Goal: Information Seeking & Learning: Learn about a topic

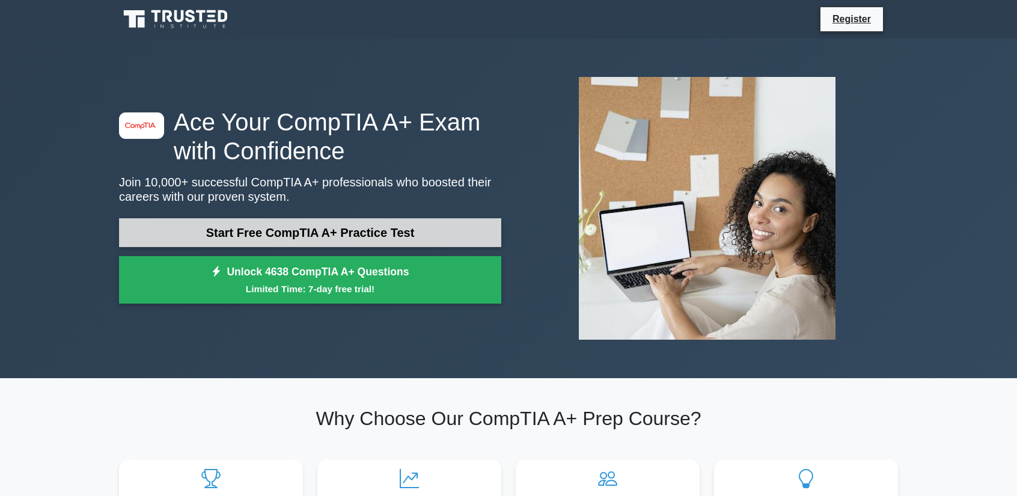
click at [239, 235] on link "Start Free CompTIA A+ Practice Test" at bounding box center [310, 232] width 382 height 29
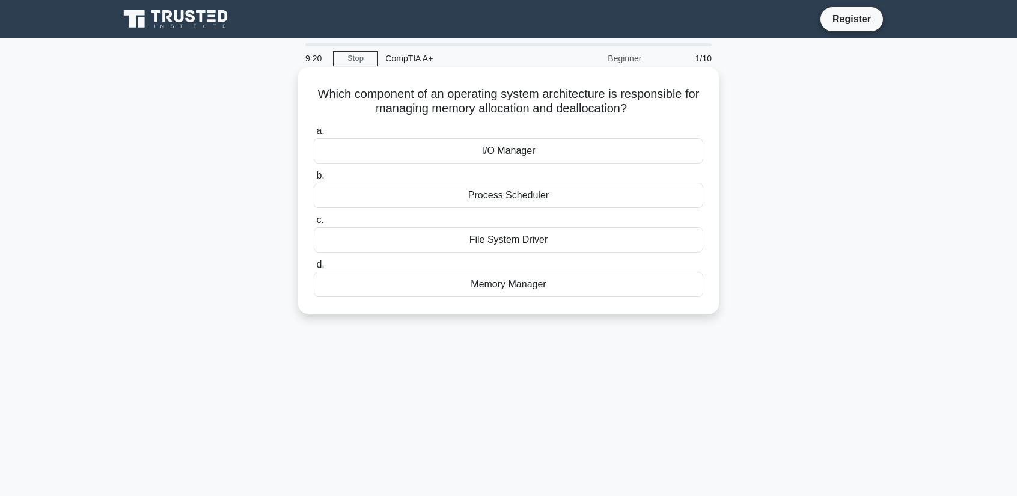
click at [498, 281] on div "Memory Manager" at bounding box center [508, 284] width 389 height 25
click at [314, 269] on input "d. Memory Manager" at bounding box center [314, 265] width 0 height 8
click at [514, 202] on div "DNS" at bounding box center [508, 195] width 389 height 25
click at [314, 180] on input "b. DNS" at bounding box center [314, 176] width 0 height 8
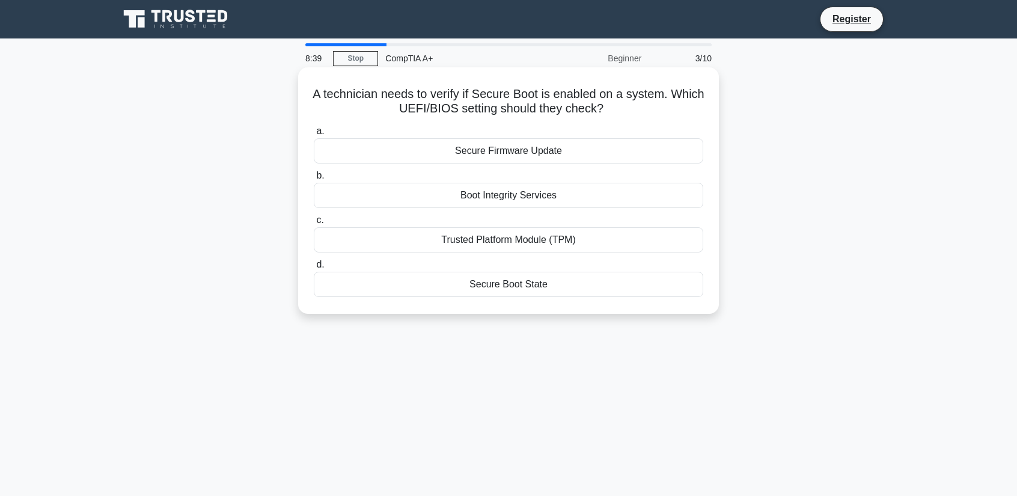
click at [485, 229] on div "Trusted Platform Module (TPM)" at bounding box center [508, 239] width 389 height 25
click at [314, 224] on input "c. Trusted Platform Module (TPM)" at bounding box center [314, 220] width 0 height 8
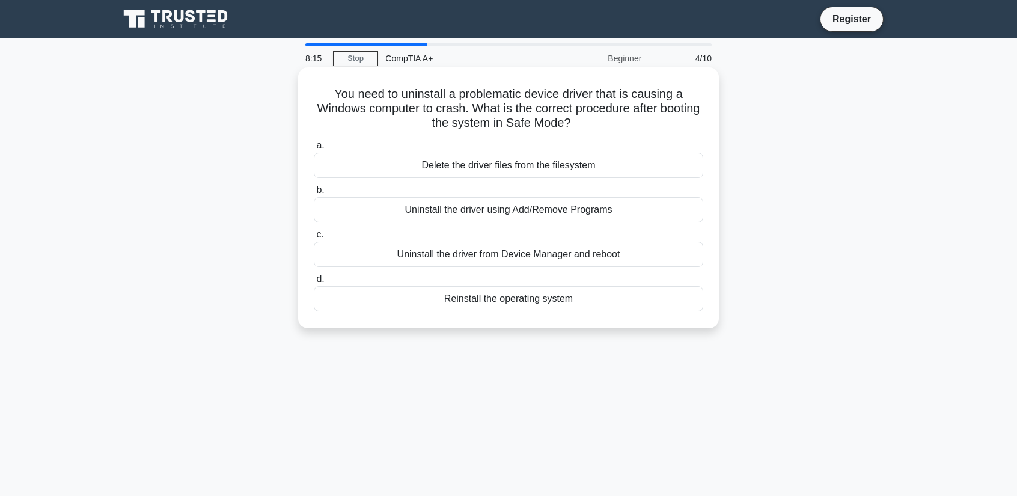
click at [470, 245] on div "Uninstall the driver from Device Manager and reboot" at bounding box center [508, 254] width 389 height 25
click at [314, 239] on input "c. Uninstall the driver from Device Manager and reboot" at bounding box center [314, 235] width 0 height 8
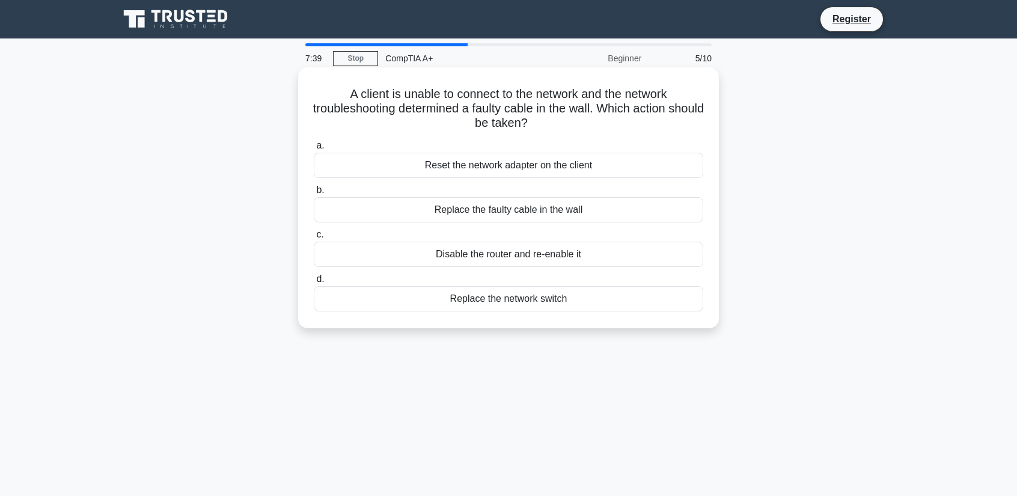
click at [467, 215] on div "Replace the faulty cable in the wall" at bounding box center [508, 209] width 389 height 25
click at [314, 194] on input "b. Replace the faulty cable in the wall" at bounding box center [314, 190] width 0 height 8
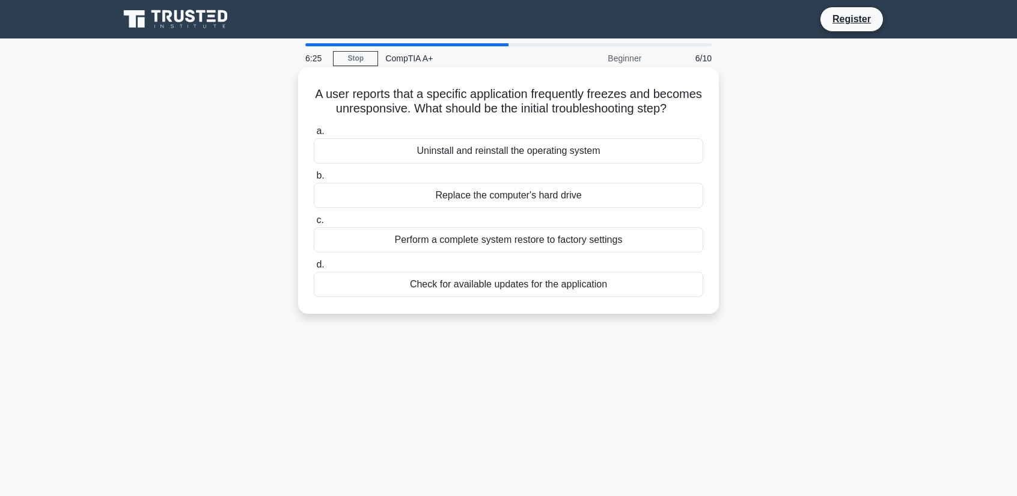
click at [527, 295] on div "Check for available updates for the application" at bounding box center [508, 284] width 389 height 25
click at [314, 269] on input "d. Check for available updates for the application" at bounding box center [314, 265] width 0 height 8
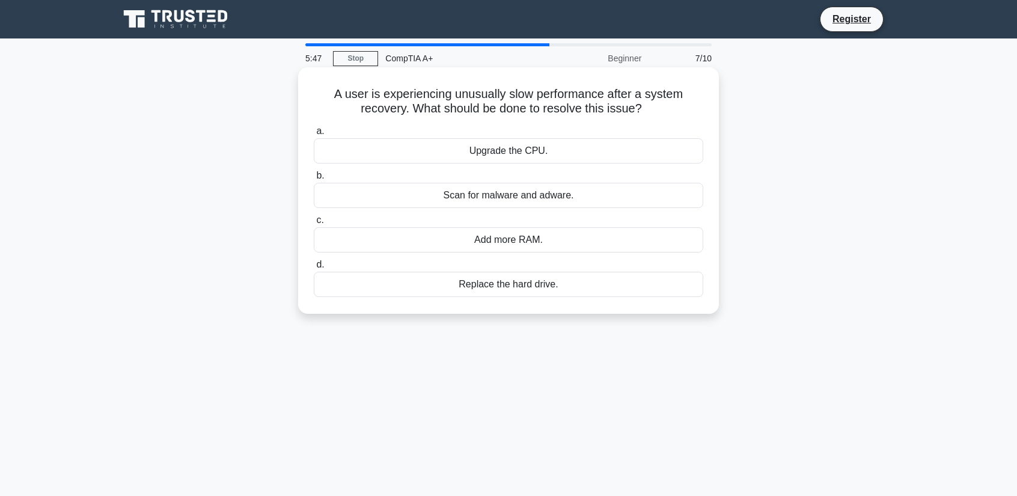
click at [521, 243] on div "Add more RAM." at bounding box center [508, 239] width 389 height 25
click at [314, 224] on input "c. Add more RAM." at bounding box center [314, 220] width 0 height 8
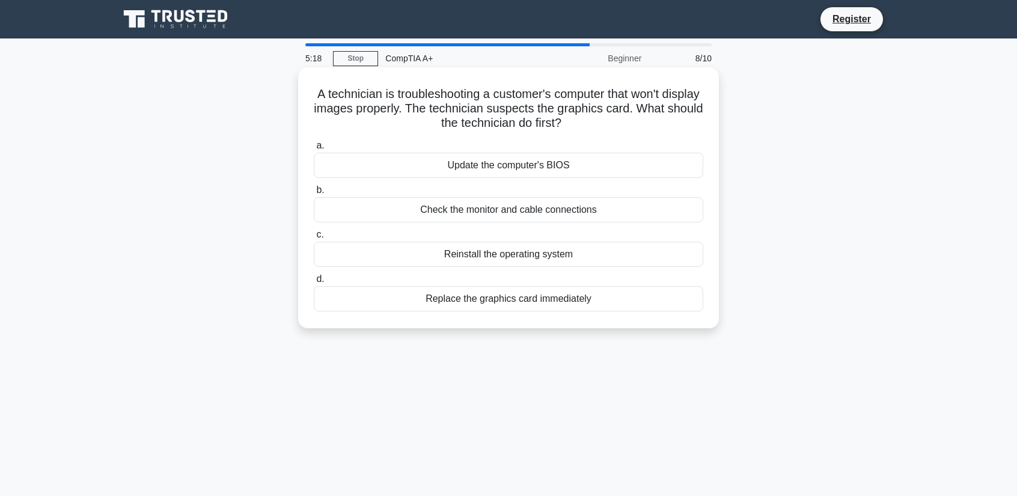
click at [496, 299] on div "Replace the graphics card immediately" at bounding box center [508, 298] width 389 height 25
click at [314, 283] on input "d. Replace the graphics card immediately" at bounding box center [314, 279] width 0 height 8
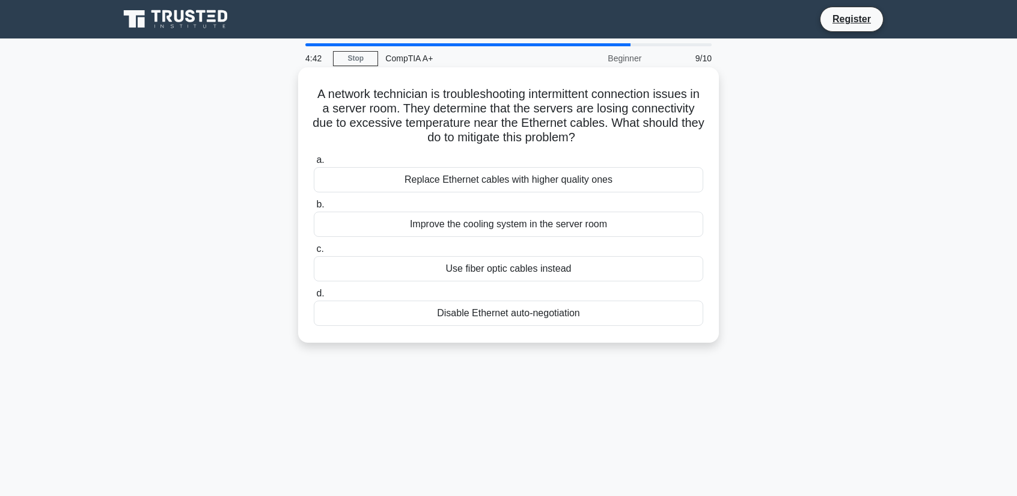
click at [489, 272] on div "Use fiber optic cables instead" at bounding box center [508, 268] width 389 height 25
click at [314, 253] on input "c. Use fiber optic cables instead" at bounding box center [314, 249] width 0 height 8
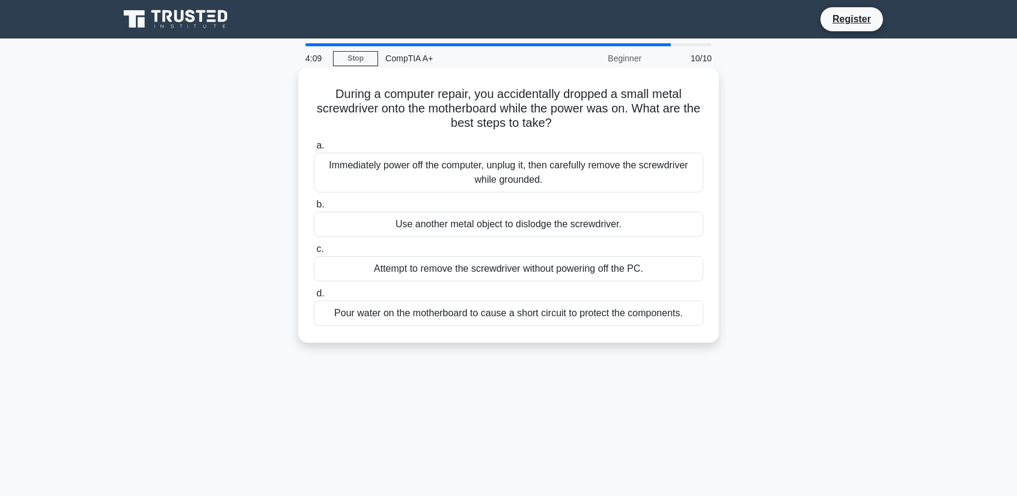
click at [477, 174] on div "Immediately power off the computer, unplug it, then carefully remove the screwd…" at bounding box center [508, 173] width 389 height 40
click at [314, 150] on input "a. Immediately power off the computer, unplug it, then carefully remove the scr…" at bounding box center [314, 146] width 0 height 8
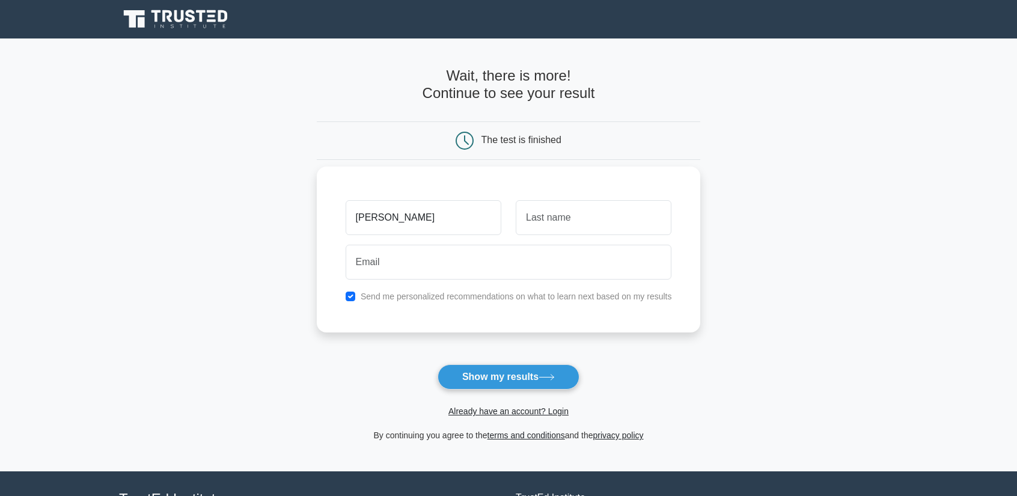
type input "Moses"
type input "B"
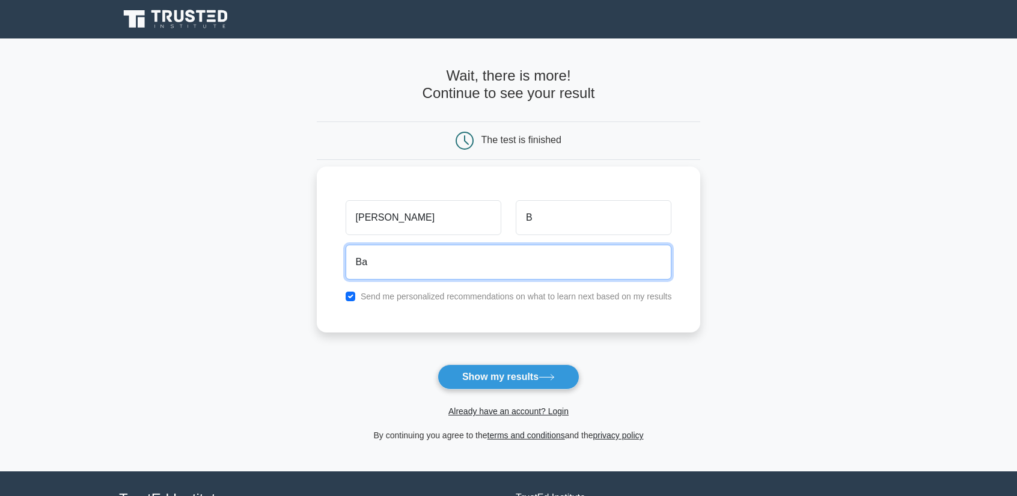
type input "B"
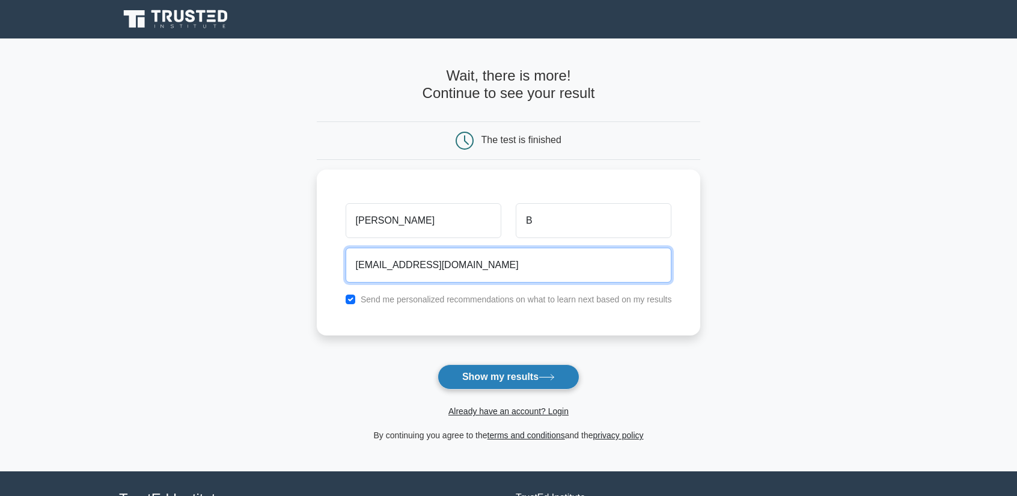
type input "Civilbaba@gmail.com"
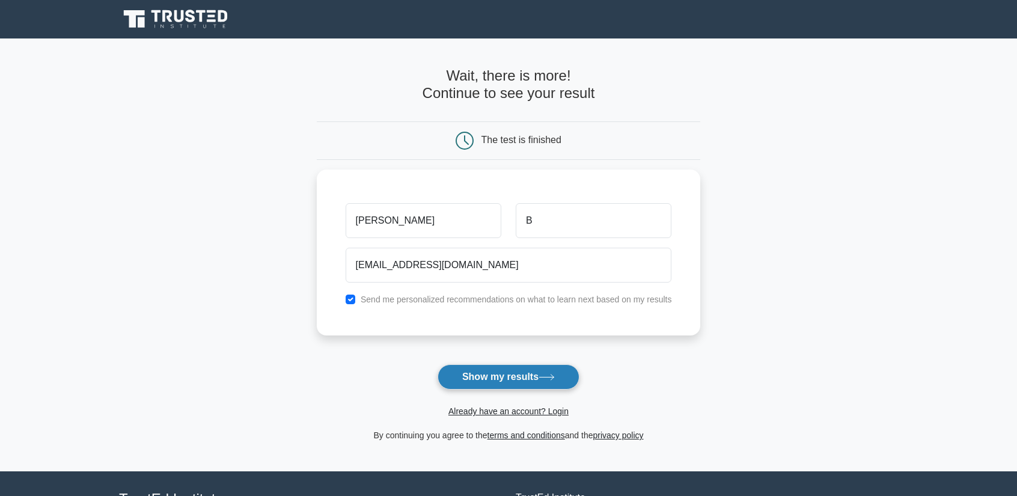
click at [486, 377] on button "Show my results" at bounding box center [508, 376] width 142 height 25
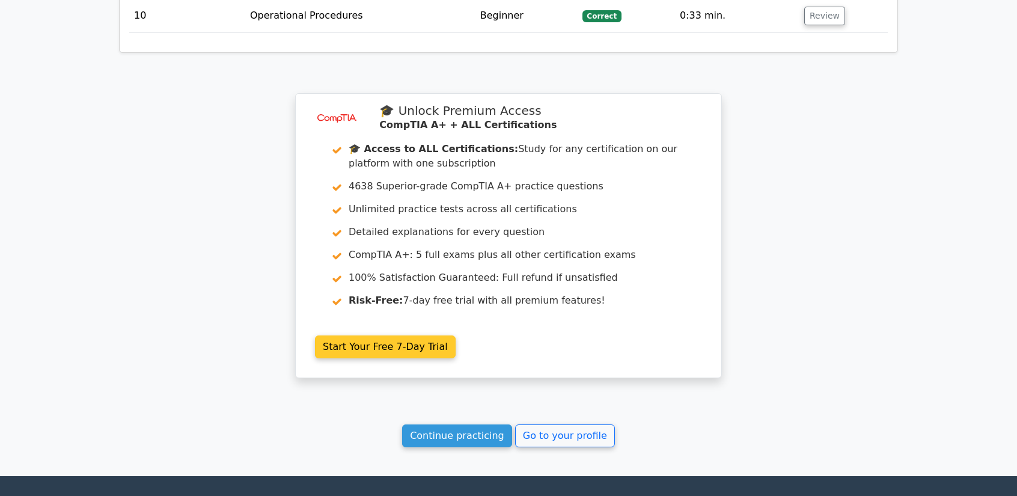
scroll to position [1923, 0]
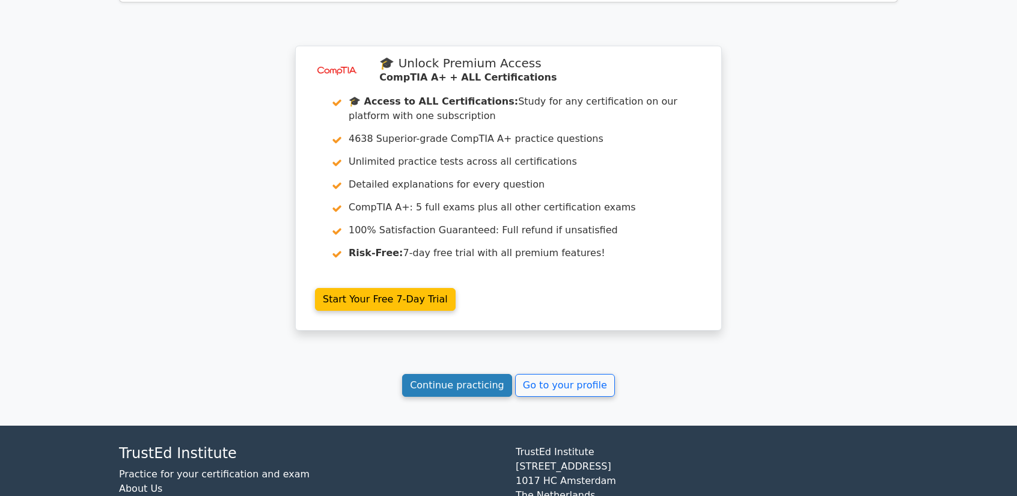
click at [445, 374] on link "Continue practicing" at bounding box center [457, 385] width 110 height 23
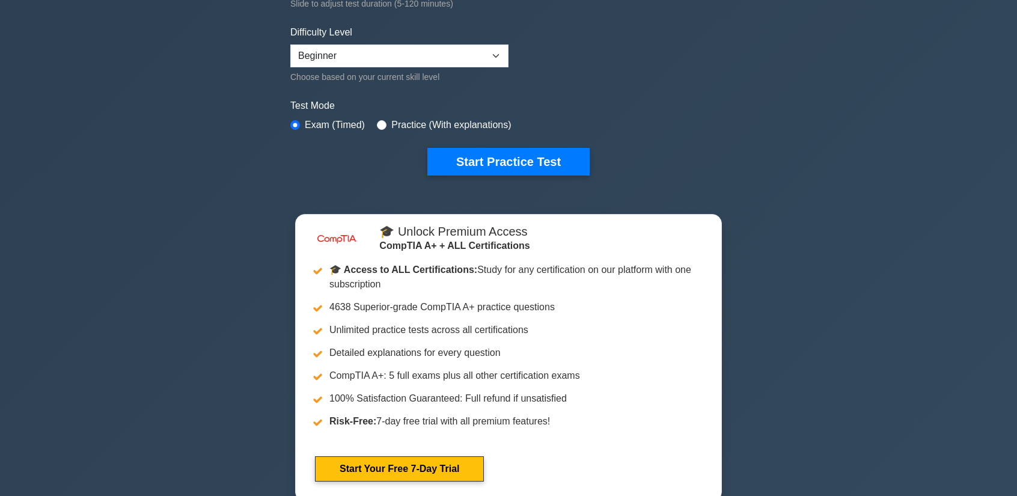
scroll to position [361, 0]
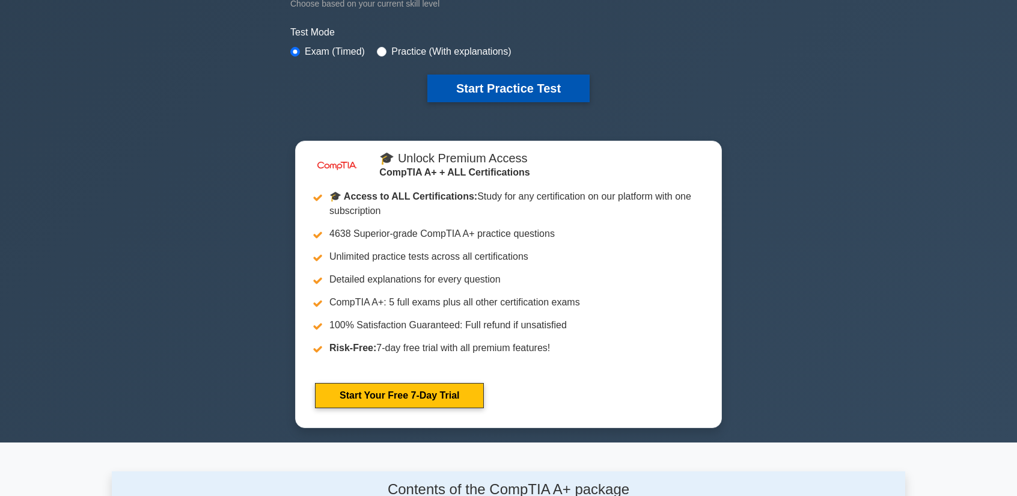
click at [483, 84] on button "Start Practice Test" at bounding box center [508, 89] width 162 height 28
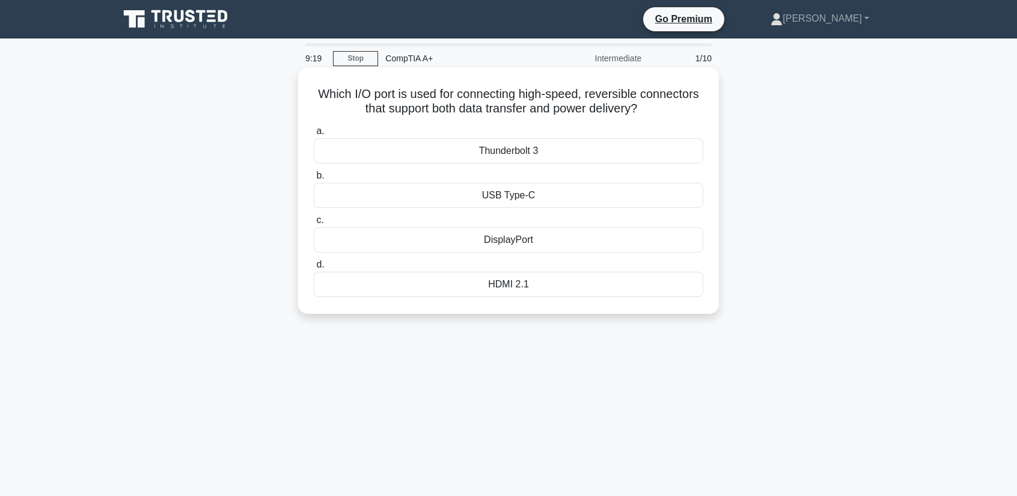
click at [531, 194] on div "USB Type-C" at bounding box center [508, 195] width 389 height 25
click at [314, 180] on input "b. USB Type-C" at bounding box center [314, 176] width 0 height 8
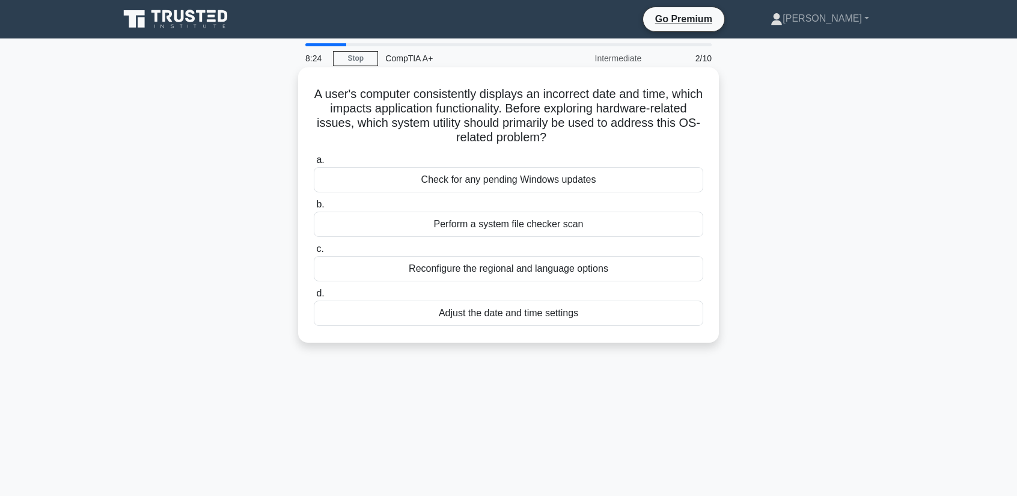
click at [460, 274] on div "Reconfigure the regional and language options" at bounding box center [508, 268] width 389 height 25
click at [314, 253] on input "c. Reconfigure the regional and language options" at bounding box center [314, 249] width 0 height 8
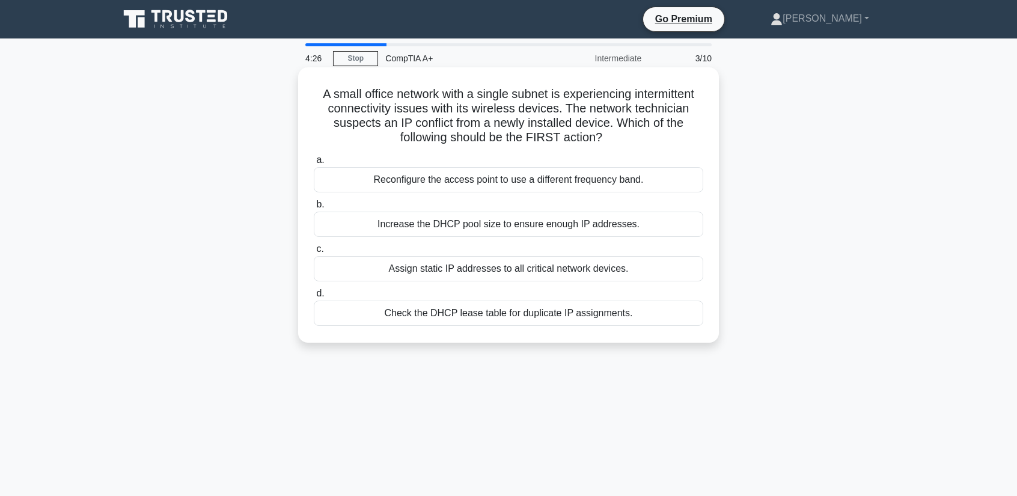
click at [486, 226] on div "Increase the DHCP pool size to ensure enough IP addresses." at bounding box center [508, 224] width 389 height 25
click at [314, 209] on input "b. Increase the DHCP pool size to ensure enough IP addresses." at bounding box center [314, 205] width 0 height 8
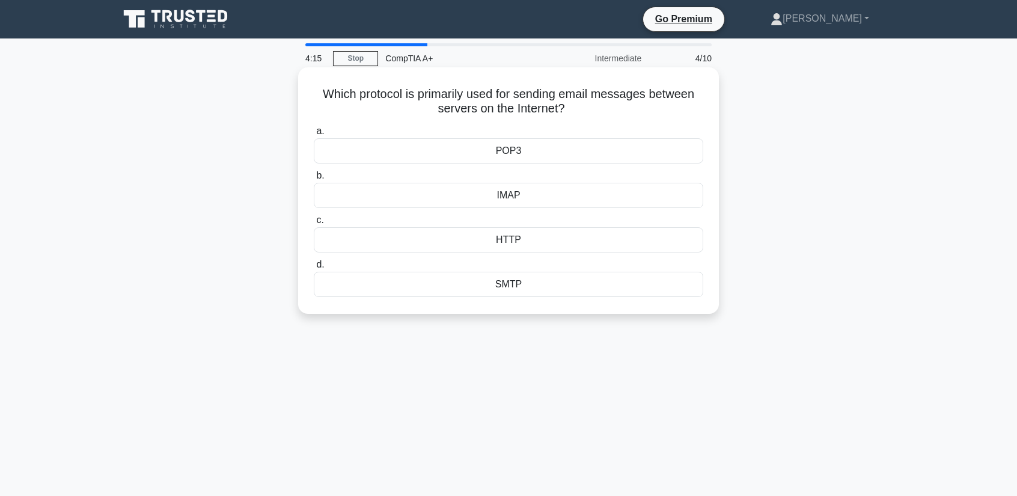
click at [522, 281] on div "SMTP" at bounding box center [508, 284] width 389 height 25
click at [314, 269] on input "d. SMTP" at bounding box center [314, 265] width 0 height 8
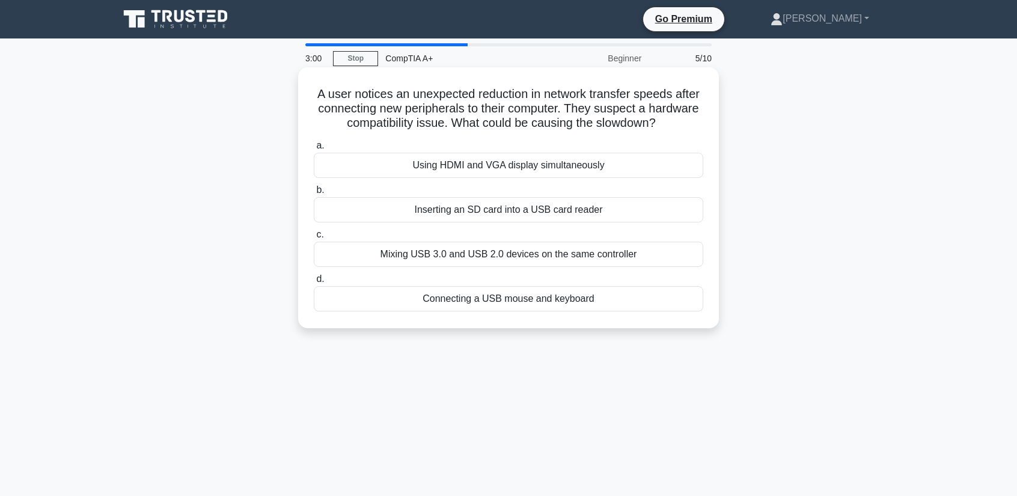
click at [542, 216] on div "Inserting an SD card into a USB card reader" at bounding box center [508, 209] width 389 height 25
click at [314, 194] on input "b. Inserting an SD card into a USB card reader" at bounding box center [314, 190] width 0 height 8
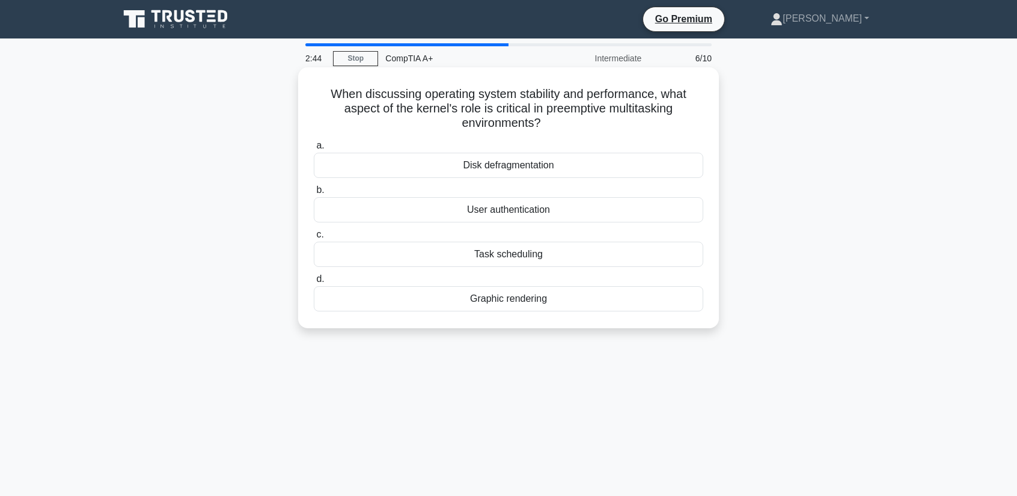
click at [504, 165] on div "Disk defragmentation" at bounding box center [508, 165] width 389 height 25
click at [314, 150] on input "a. Disk defragmentation" at bounding box center [314, 146] width 0 height 8
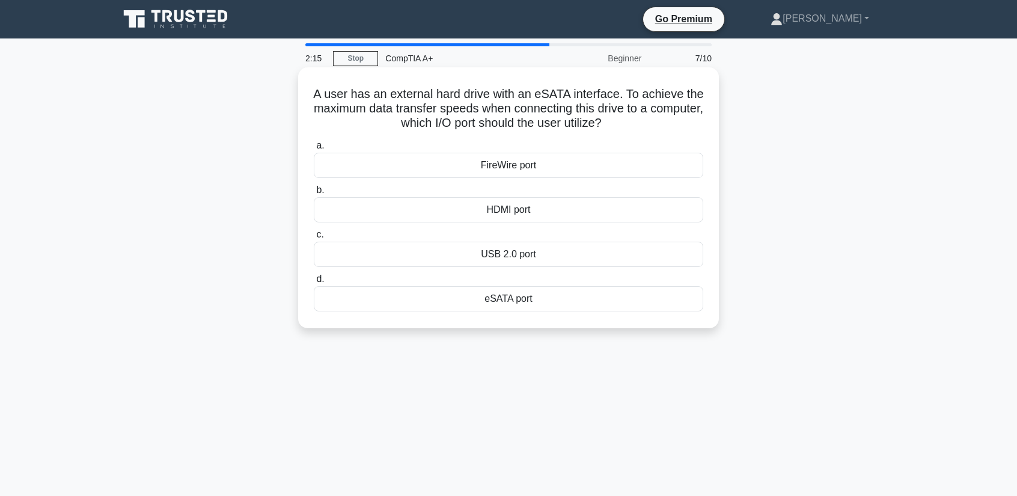
click at [518, 258] on div "USB 2.0 port" at bounding box center [508, 254] width 389 height 25
click at [314, 239] on input "c. USB 2.0 port" at bounding box center [314, 235] width 0 height 8
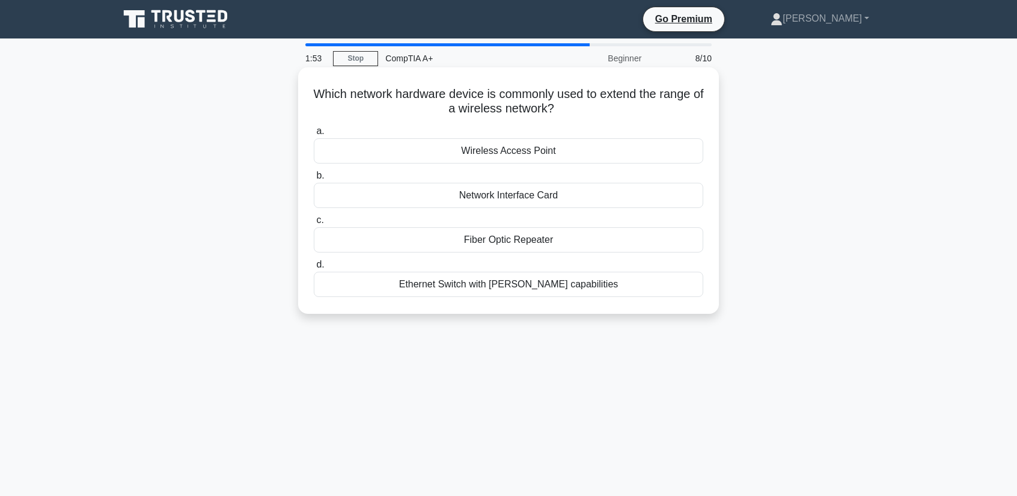
click at [547, 245] on div "Fiber Optic Repeater" at bounding box center [508, 239] width 389 height 25
click at [314, 224] on input "c. Fiber Optic Repeater" at bounding box center [314, 220] width 0 height 8
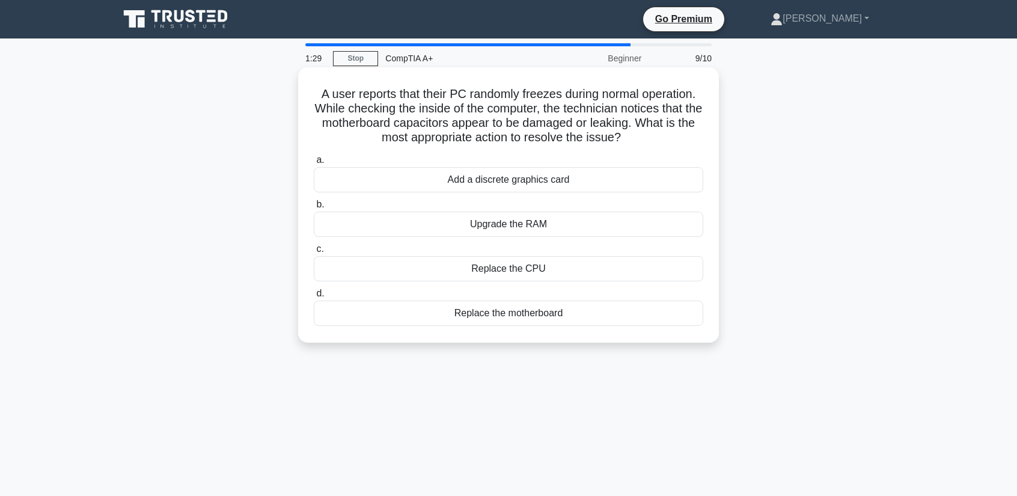
click at [538, 311] on div "Replace the motherboard" at bounding box center [508, 312] width 389 height 25
click at [314, 297] on input "d. Replace the motherboard" at bounding box center [314, 294] width 0 height 8
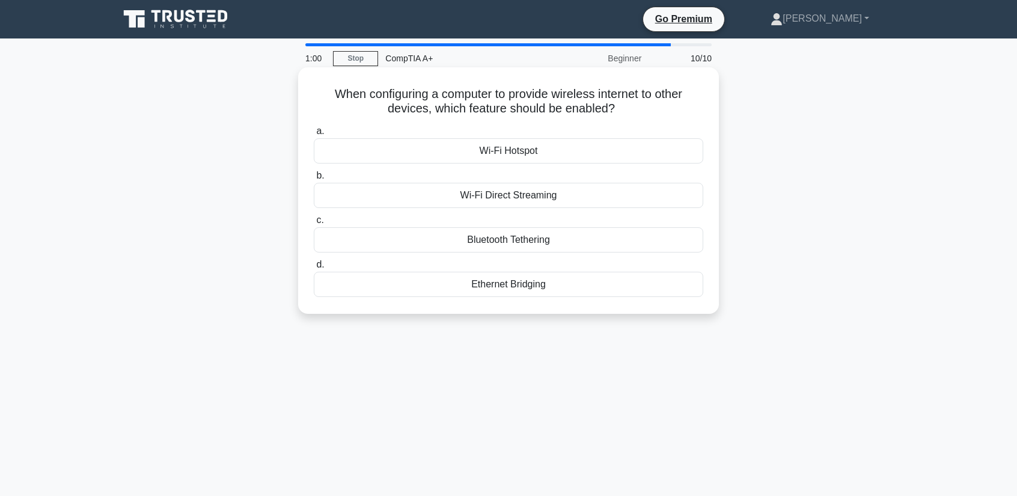
click at [504, 156] on div "Wi-Fi Hotspot" at bounding box center [508, 150] width 389 height 25
click at [314, 135] on input "a. Wi-Fi Hotspot" at bounding box center [314, 131] width 0 height 8
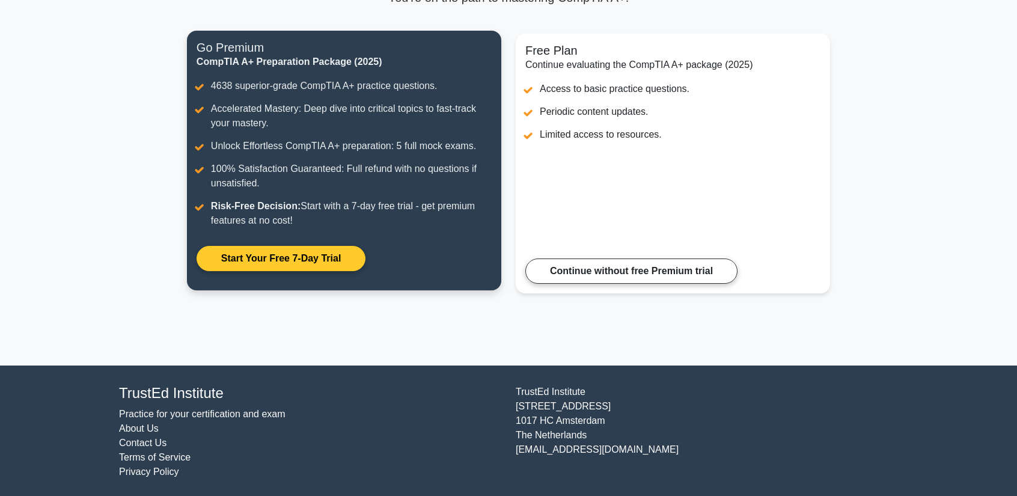
scroll to position [132, 0]
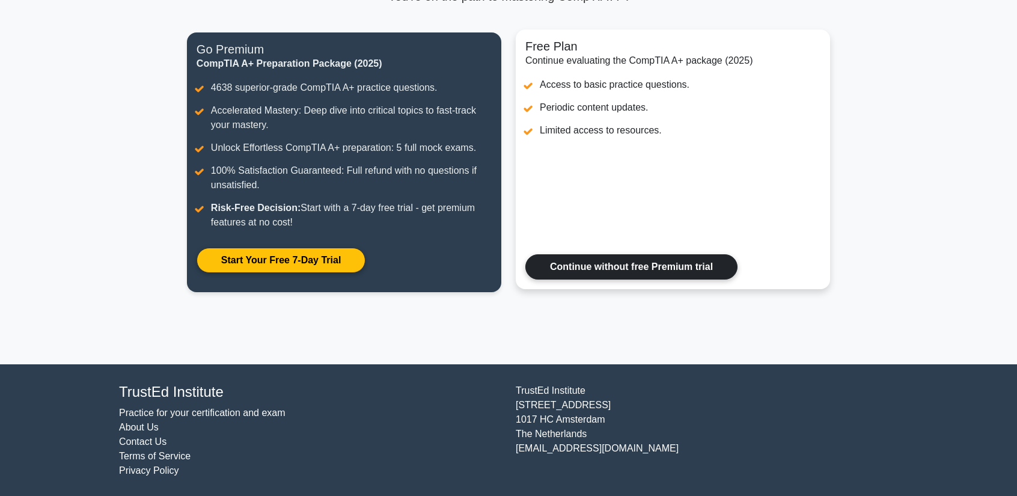
click at [584, 265] on link "Continue without free Premium trial" at bounding box center [631, 266] width 212 height 25
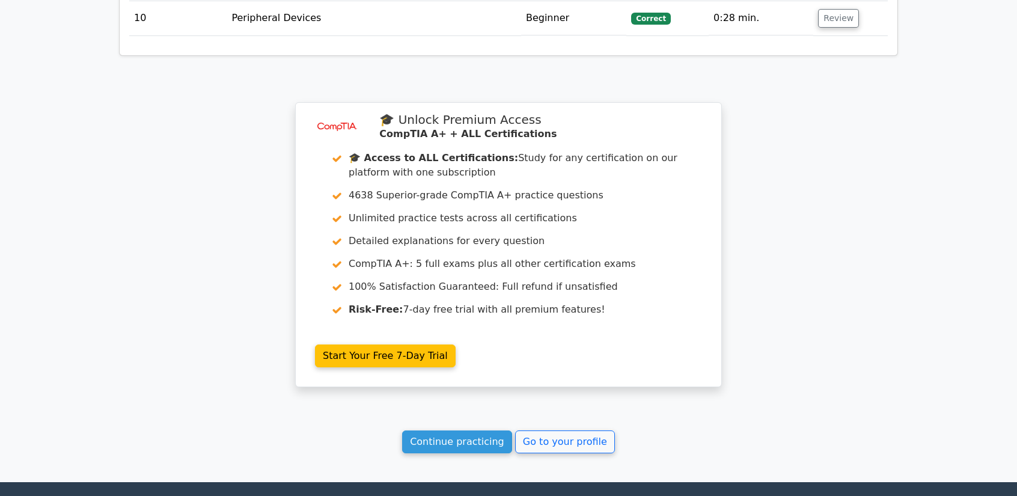
scroll to position [2043, 0]
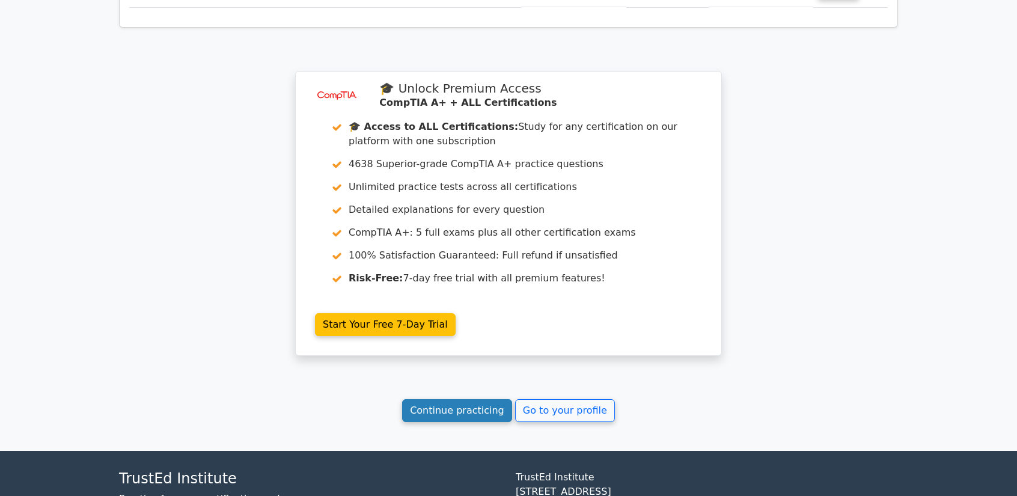
click at [485, 412] on link "Continue practicing" at bounding box center [457, 410] width 110 height 23
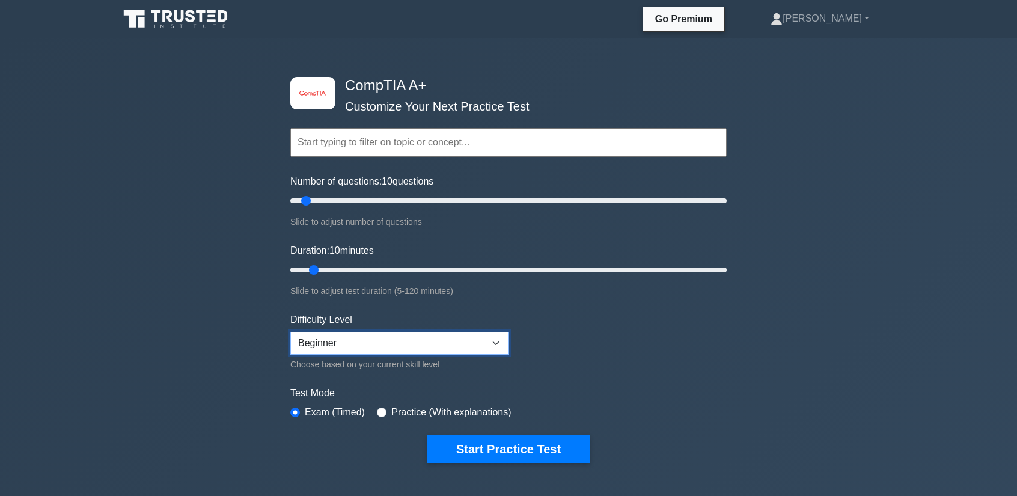
click at [493, 341] on select "Beginner Intermediate Expert" at bounding box center [399, 343] width 218 height 23
click at [290, 332] on select "Beginner Intermediate Expert" at bounding box center [399, 343] width 218 height 23
click at [483, 438] on button "Start Practice Test" at bounding box center [508, 449] width 162 height 28
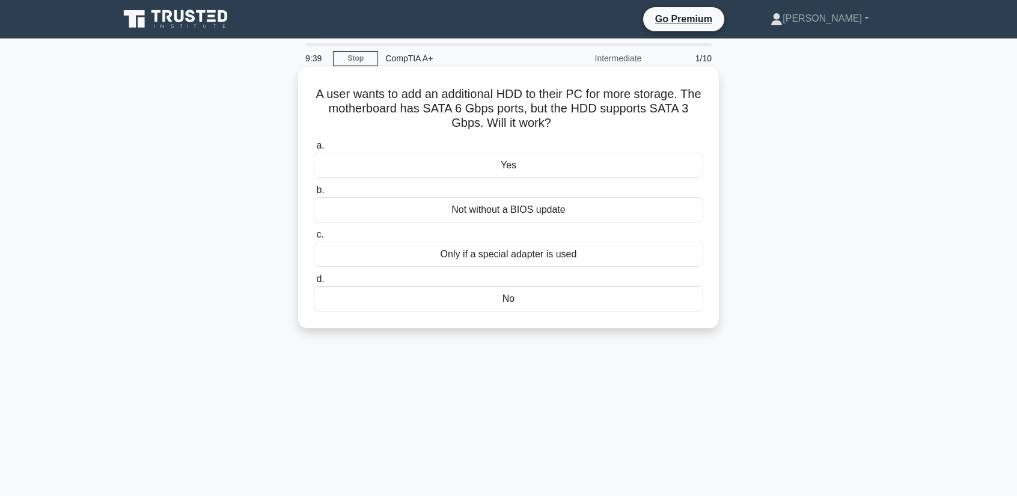
click at [516, 166] on div "Yes" at bounding box center [508, 165] width 389 height 25
click at [314, 150] on input "a. Yes" at bounding box center [314, 146] width 0 height 8
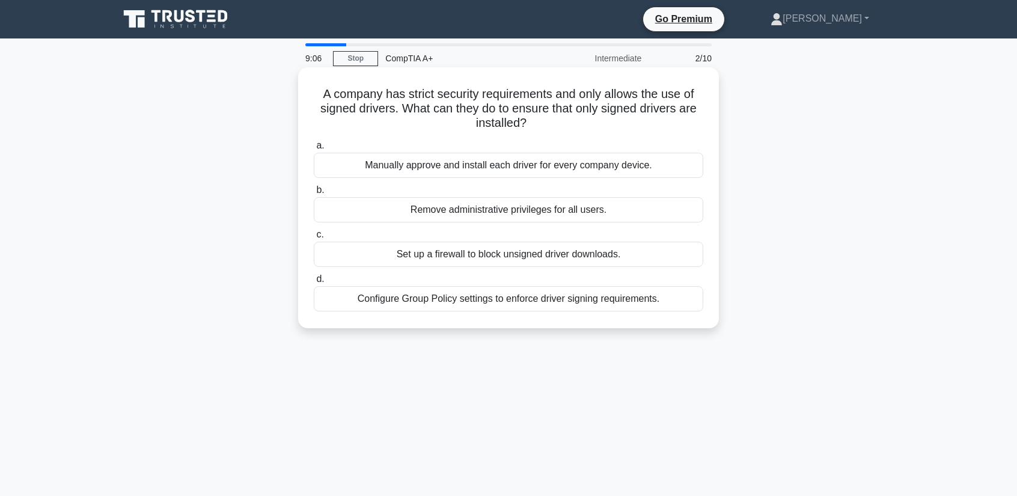
click at [489, 300] on div "Configure Group Policy settings to enforce driver signing requirements." at bounding box center [508, 298] width 389 height 25
click at [314, 283] on input "d. Configure Group Policy settings to enforce driver signing requirements." at bounding box center [314, 279] width 0 height 8
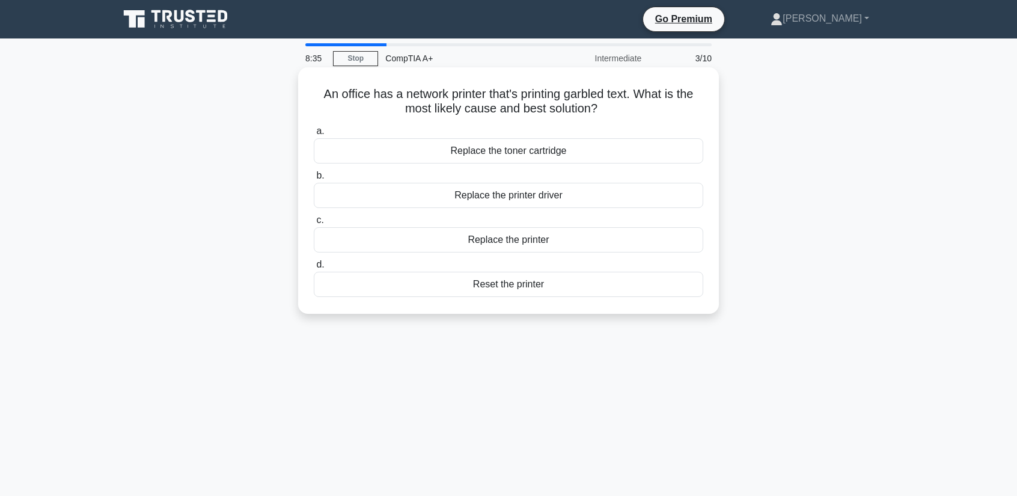
click at [466, 163] on div "Replace the toner cartridge" at bounding box center [508, 150] width 389 height 25
click at [314, 135] on input "a. Replace the toner cartridge" at bounding box center [314, 131] width 0 height 8
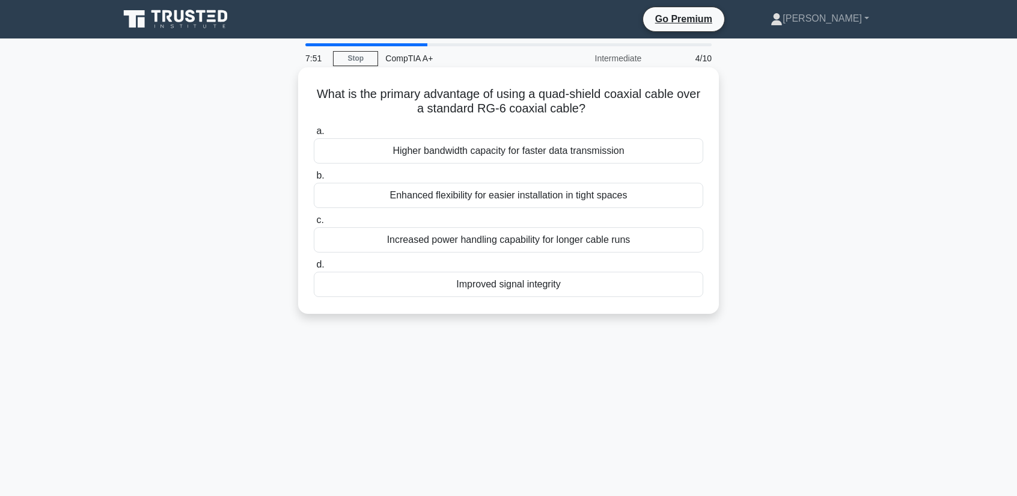
click at [565, 198] on div "Enhanced flexibility for easier installation in tight spaces" at bounding box center [508, 195] width 389 height 25
click at [314, 180] on input "b. Enhanced flexibility for easier installation in tight spaces" at bounding box center [314, 176] width 0 height 8
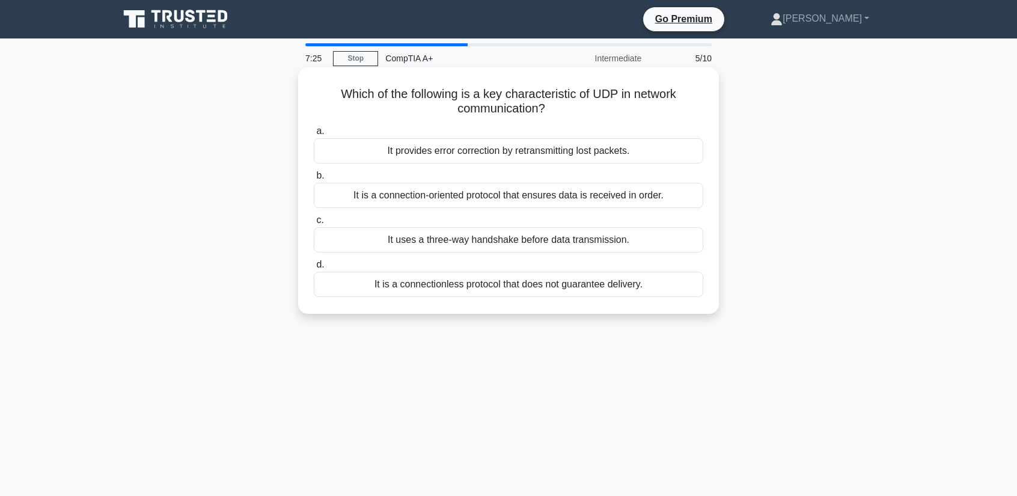
click at [532, 236] on div "It uses a three-way handshake before data transmission." at bounding box center [508, 239] width 389 height 25
click at [314, 224] on input "c. It uses a three-way handshake before data transmission." at bounding box center [314, 220] width 0 height 8
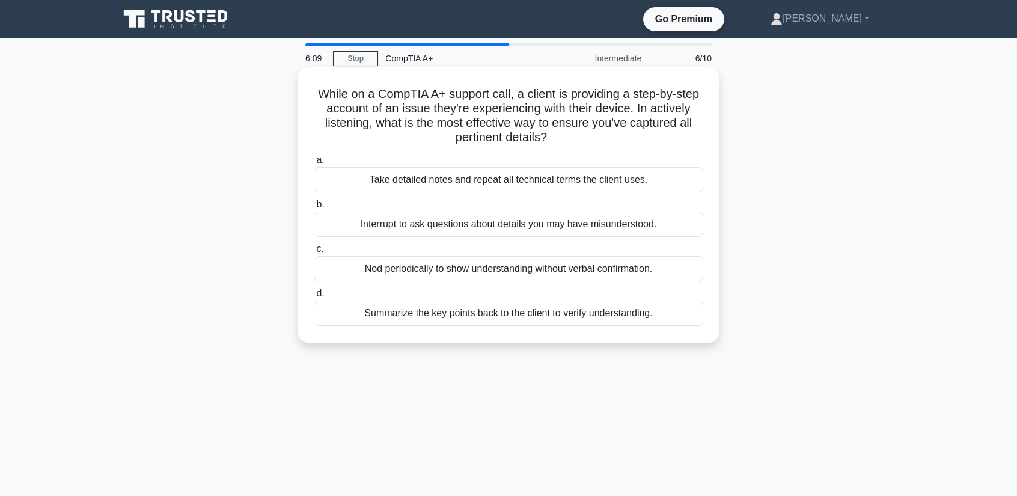
click at [564, 311] on div "Summarize the key points back to the client to verify understanding." at bounding box center [508, 312] width 389 height 25
click at [314, 297] on input "d. Summarize the key points back to the client to verify understanding." at bounding box center [314, 294] width 0 height 8
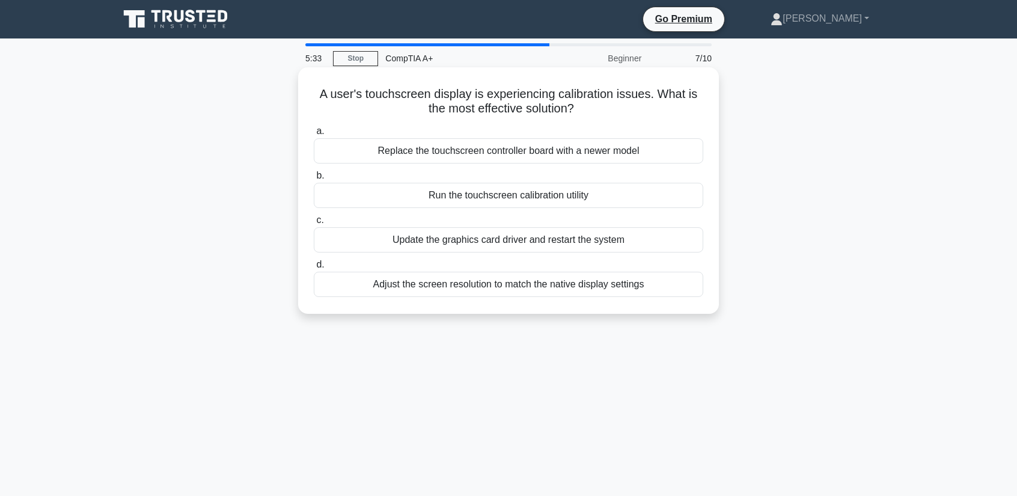
click at [389, 237] on div "Update the graphics card driver and restart the system" at bounding box center [508, 239] width 389 height 25
click at [314, 224] on input "c. Update the graphics card driver and restart the system" at bounding box center [314, 220] width 0 height 8
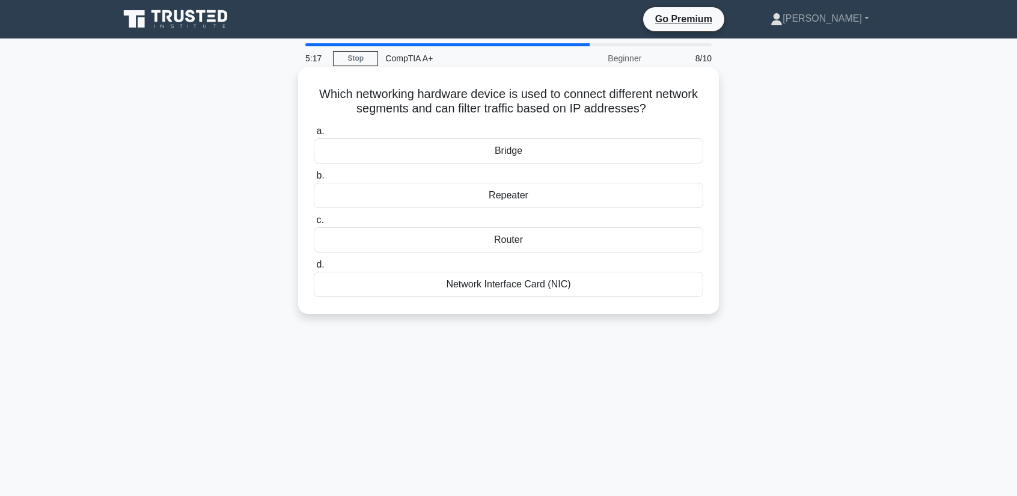
click at [491, 245] on div "Router" at bounding box center [508, 239] width 389 height 25
click at [314, 224] on input "c. Router" at bounding box center [314, 220] width 0 height 8
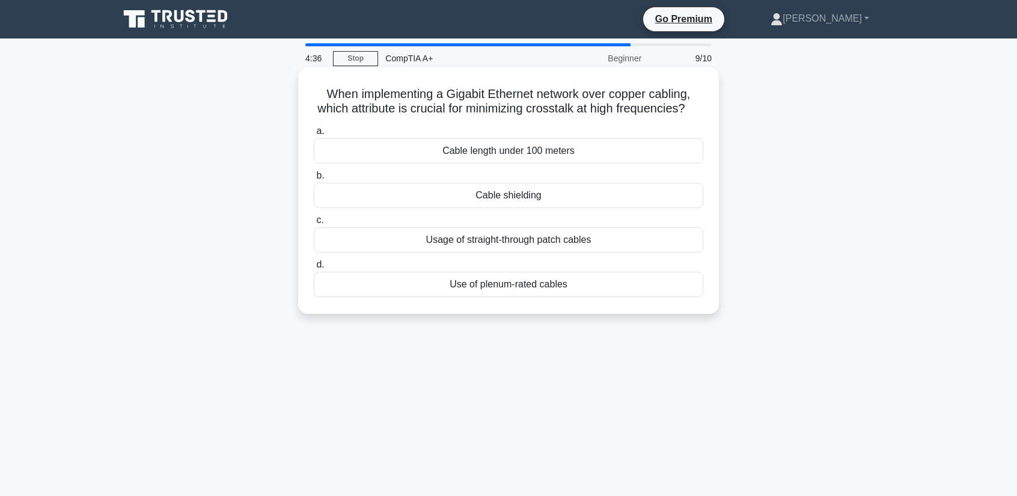
drag, startPoint x: 526, startPoint y: 263, endPoint x: 519, endPoint y: 266, distance: 7.5
click at [525, 252] on div "Usage of straight-through patch cables" at bounding box center [508, 239] width 389 height 25
click at [314, 224] on input "c. Usage of straight-through patch cables" at bounding box center [314, 220] width 0 height 8
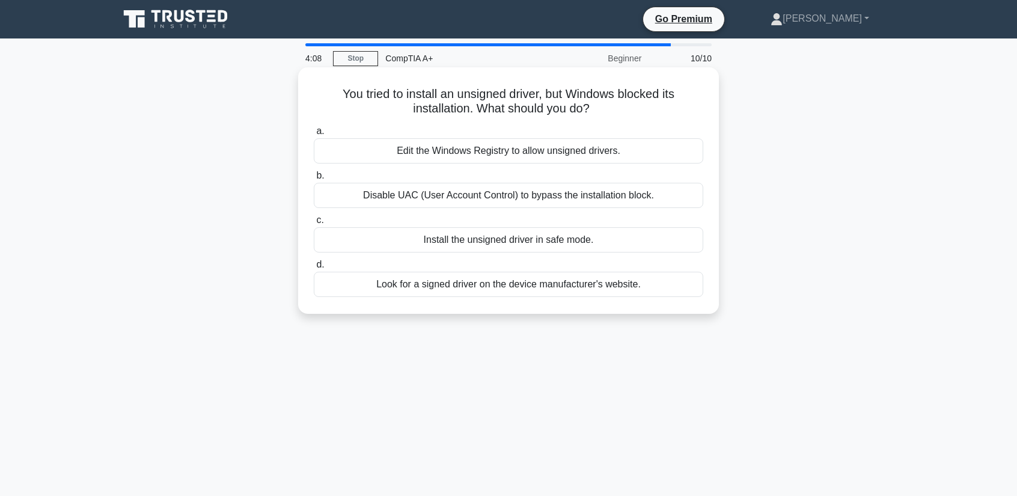
click at [483, 278] on div "Look for a signed driver on the device manufacturer's website." at bounding box center [508, 284] width 389 height 25
click at [314, 269] on input "d. Look for a signed driver on the device manufacturer's website." at bounding box center [314, 265] width 0 height 8
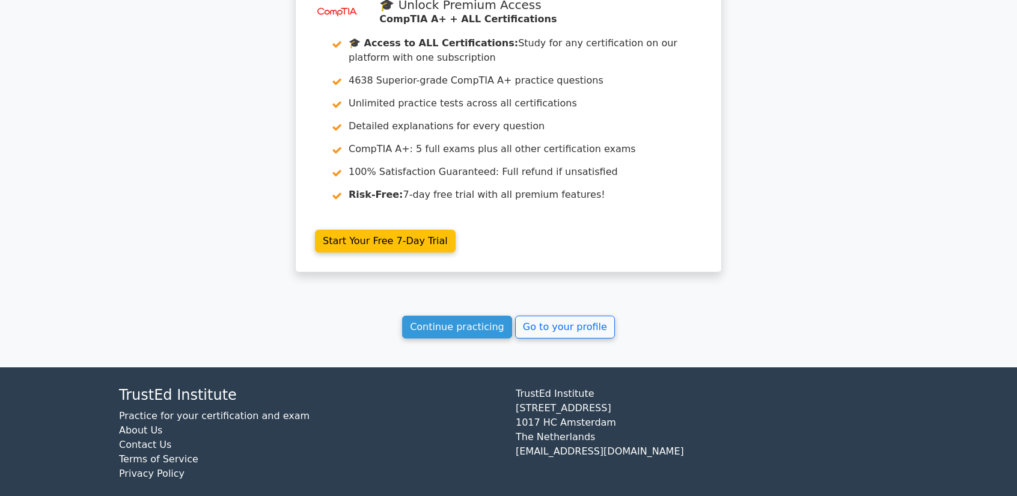
scroll to position [1899, 0]
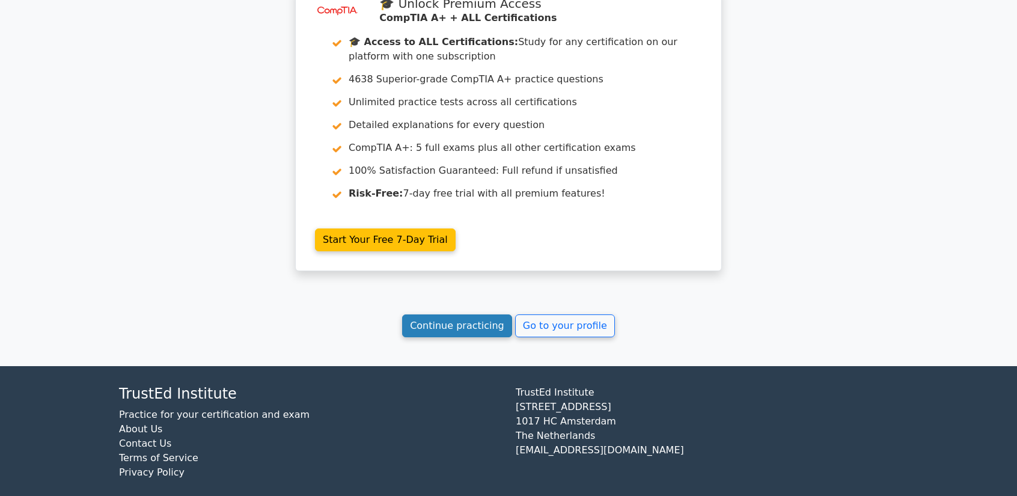
click at [483, 316] on link "Continue practicing" at bounding box center [457, 325] width 110 height 23
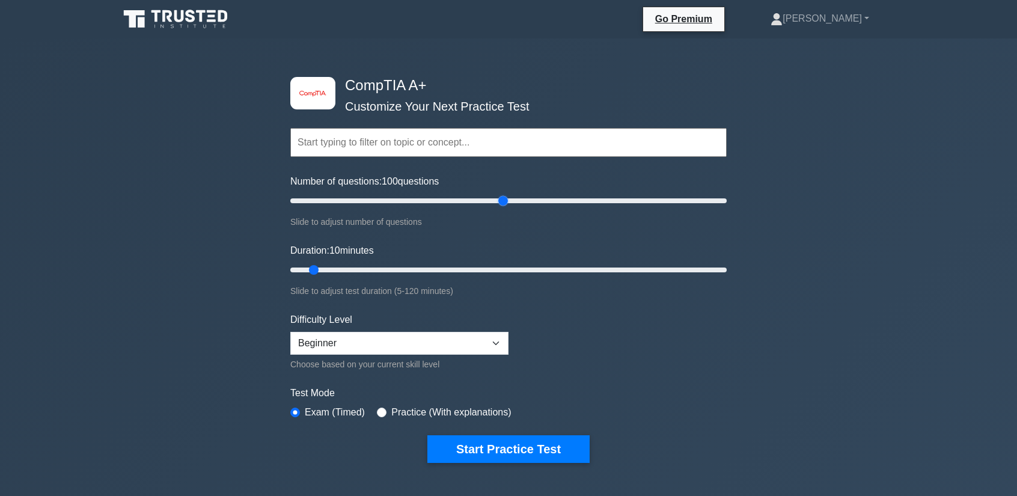
drag, startPoint x: 306, startPoint y: 197, endPoint x: 498, endPoint y: 202, distance: 192.4
type input "100"
click at [498, 202] on input "Number of questions: 100 questions" at bounding box center [508, 200] width 436 height 14
drag, startPoint x: 314, startPoint y: 265, endPoint x: 505, endPoint y: 264, distance: 191.7
type input "60"
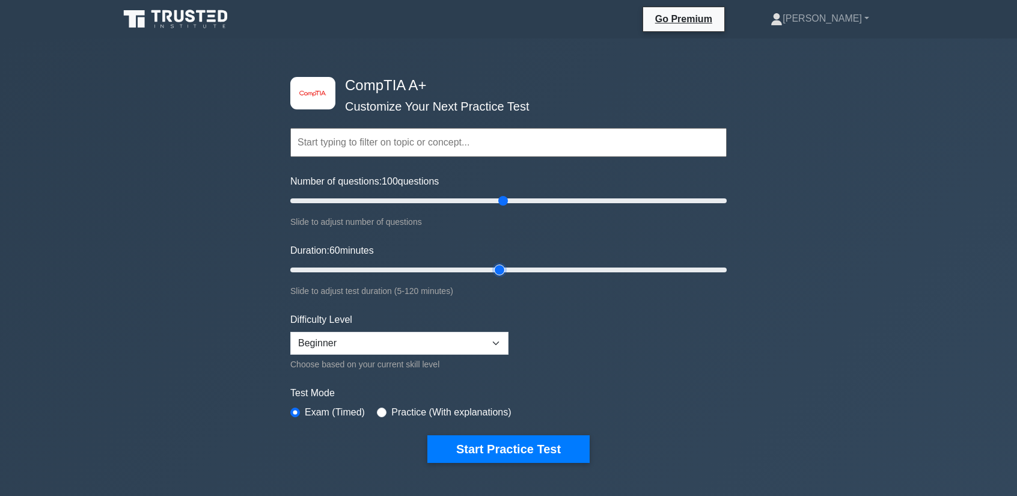
click at [505, 264] on input "Duration: 60 minutes" at bounding box center [508, 270] width 436 height 14
click at [488, 446] on button "Start Practice Test" at bounding box center [508, 449] width 162 height 28
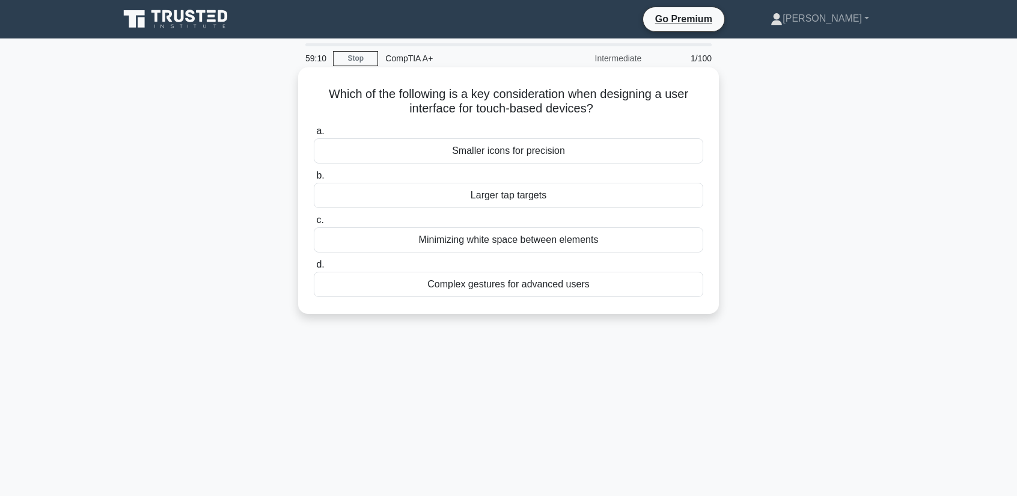
click at [516, 199] on div "Larger tap targets" at bounding box center [508, 195] width 389 height 25
click at [314, 180] on input "b. Larger tap targets" at bounding box center [314, 176] width 0 height 8
click at [515, 239] on div "Cleaning the laser scanning assembly" at bounding box center [508, 239] width 389 height 25
click at [314, 224] on input "c. Cleaning the laser scanning assembly" at bounding box center [314, 220] width 0 height 8
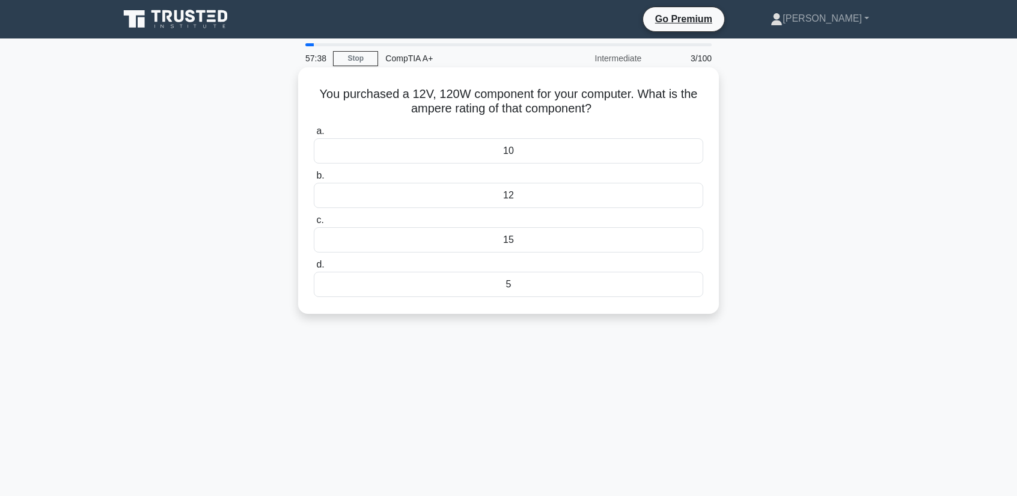
click at [505, 154] on div "10" at bounding box center [508, 150] width 389 height 25
click at [314, 135] on input "a. 10" at bounding box center [314, 131] width 0 height 8
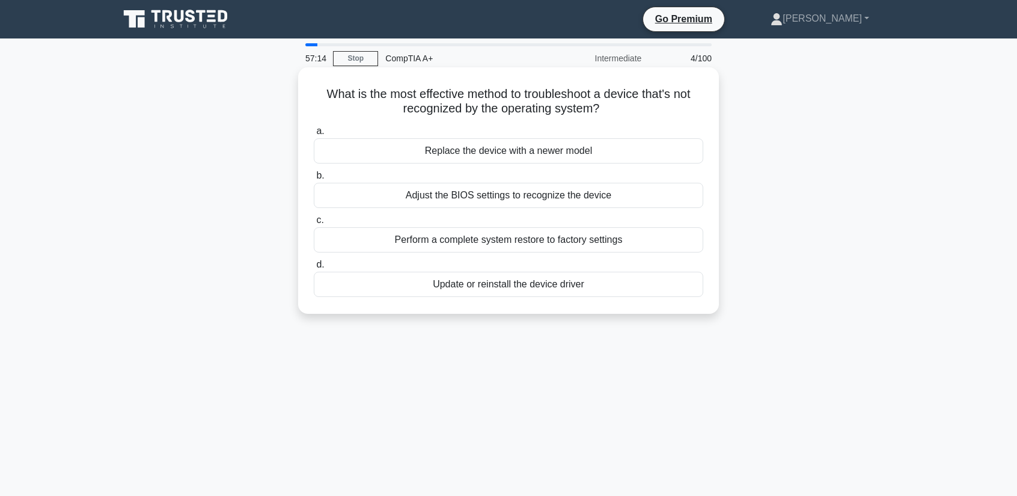
click at [524, 288] on div "Update or reinstall the device driver" at bounding box center [508, 284] width 389 height 25
click at [314, 269] on input "d. Update or reinstall the device driver" at bounding box center [314, 265] width 0 height 8
click at [519, 154] on div "Electromagnetic field monitors with automatic shielding" at bounding box center [508, 150] width 389 height 25
click at [314, 135] on input "a. Electromagnetic field monitors with automatic shielding" at bounding box center [314, 131] width 0 height 8
click at [498, 190] on div "Wear anti-static gloves and a lab coat" at bounding box center [508, 195] width 389 height 25
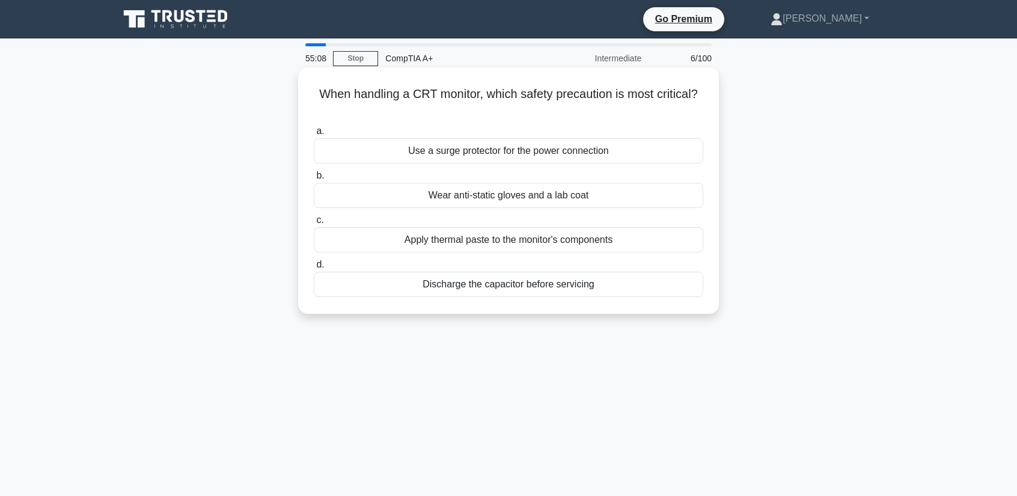
click at [314, 180] on input "b. Wear anti-static gloves and a lab coat" at bounding box center [314, 176] width 0 height 8
click at [512, 284] on div "Refresh rates have no impact on motion blur" at bounding box center [508, 284] width 389 height 25
click at [314, 269] on input "d. Refresh rates have no impact on motion blur" at bounding box center [314, 265] width 0 height 8
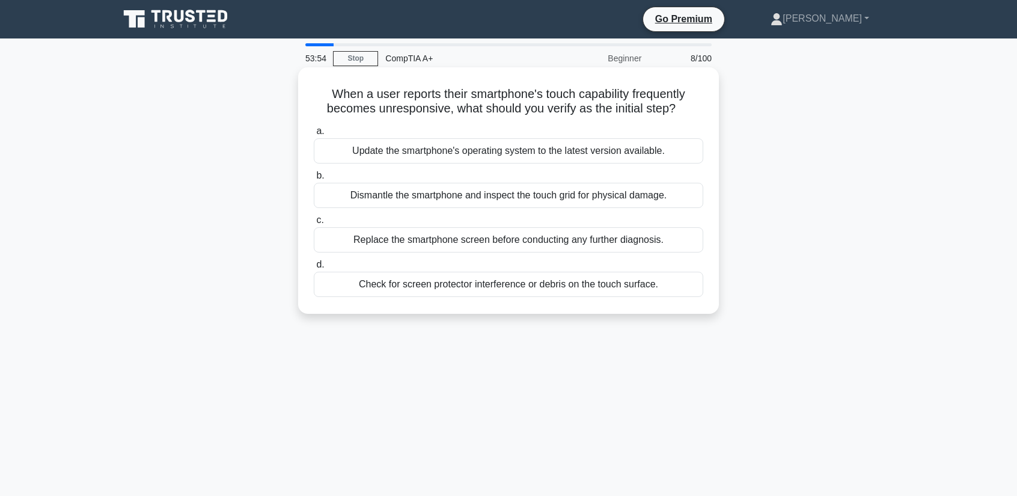
click at [364, 153] on div "Update the smartphone's operating system to the latest version available." at bounding box center [508, 150] width 389 height 25
click at [314, 135] on input "a. Update the smartphone's operating system to the latest version available." at bounding box center [314, 131] width 0 height 8
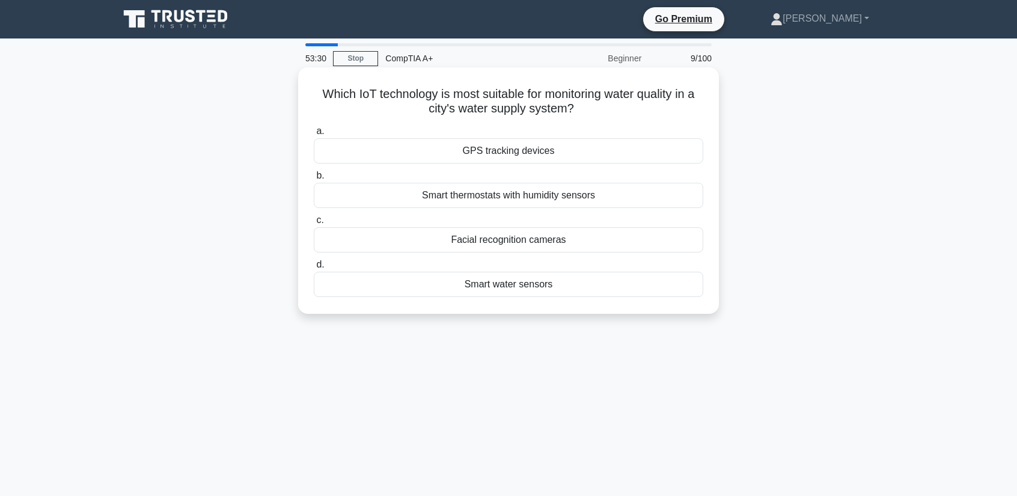
click at [549, 287] on div "Smart water sensors" at bounding box center [508, 284] width 389 height 25
click at [314, 269] on input "d. Smart water sensors" at bounding box center [314, 265] width 0 height 8
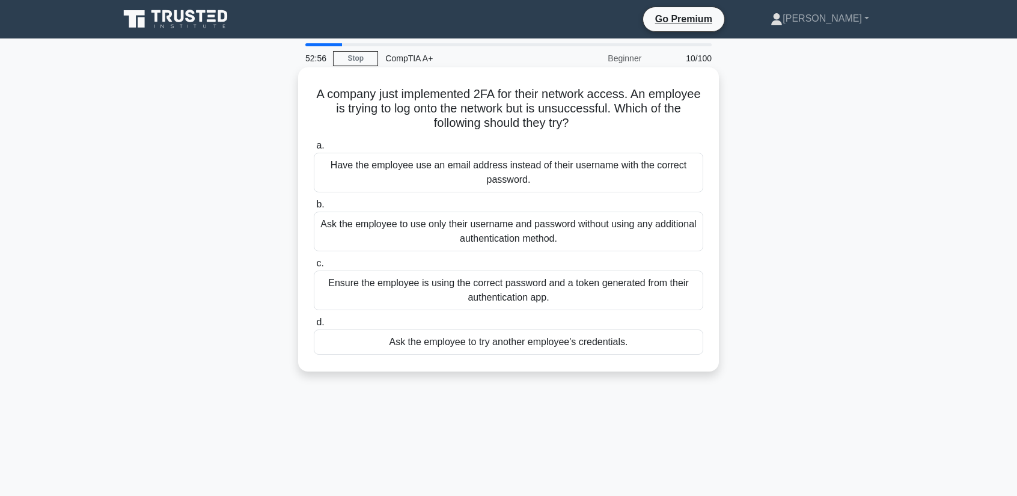
click at [482, 284] on div "Ensure the employee is using the correct password and a token generated from th…" at bounding box center [508, 290] width 389 height 40
click at [314, 267] on input "c. Ensure the employee is using the correct password and a token generated from…" at bounding box center [314, 264] width 0 height 8
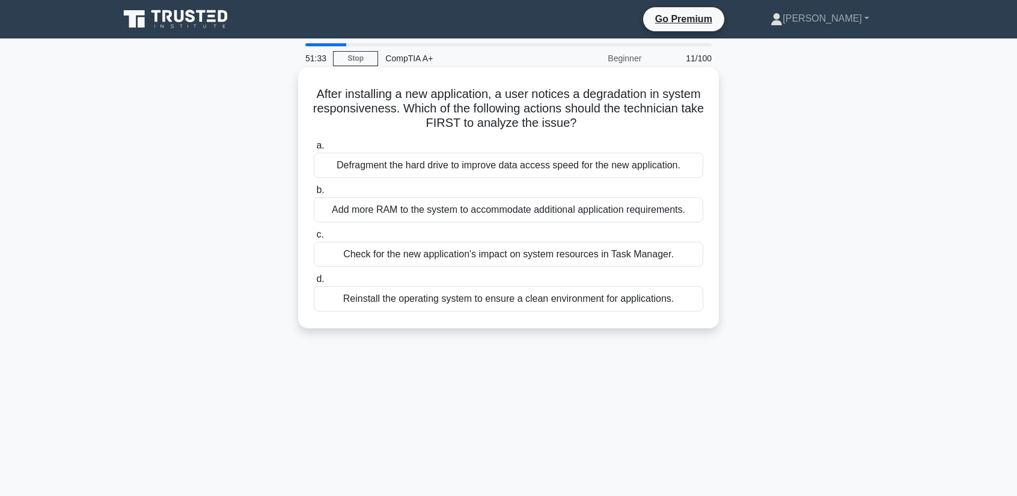
click at [538, 171] on div "Defragment the hard drive to improve data access speed for the new application." at bounding box center [508, 165] width 389 height 25
click at [314, 150] on input "a. Defragment the hard drive to improve data access speed for the new applicati…" at bounding box center [314, 146] width 0 height 8
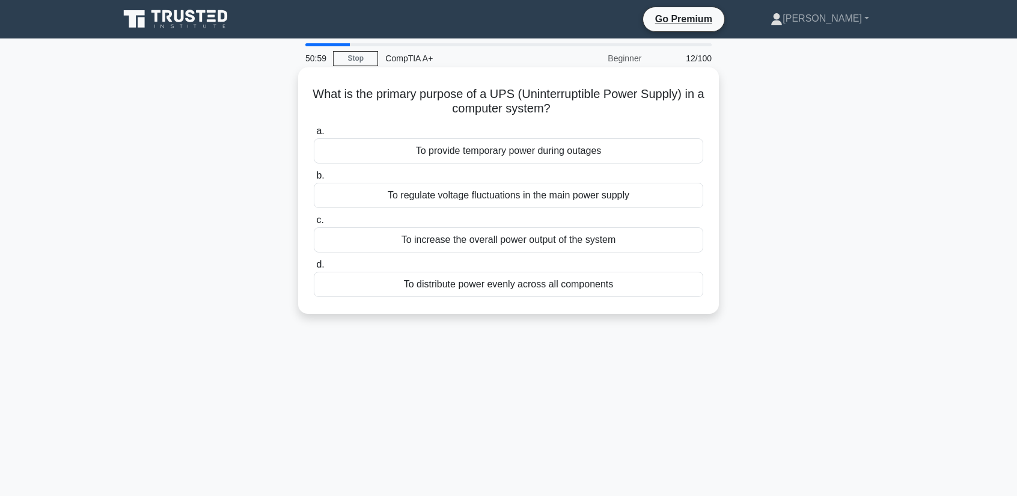
click at [451, 146] on div "To provide temporary power during outages" at bounding box center [508, 150] width 389 height 25
click at [314, 135] on input "a. To provide temporary power during outages" at bounding box center [314, 131] width 0 height 8
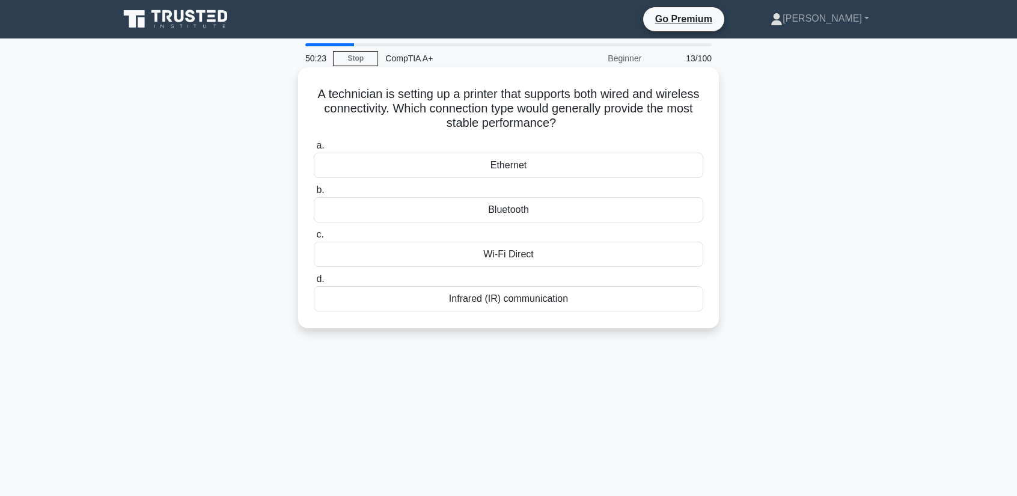
click at [518, 217] on div "Bluetooth" at bounding box center [508, 209] width 389 height 25
click at [314, 194] on input "b. Bluetooth" at bounding box center [314, 190] width 0 height 8
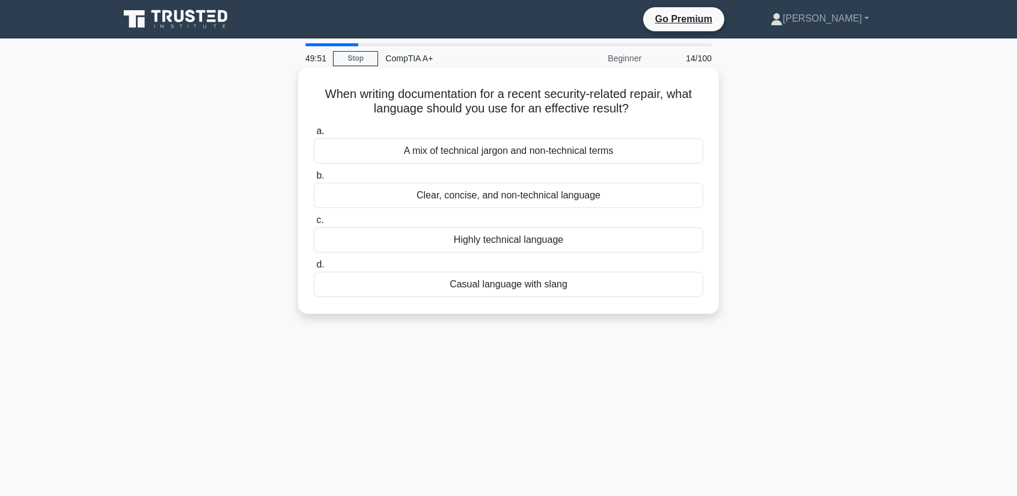
click at [492, 196] on div "Clear, concise, and non-technical language" at bounding box center [508, 195] width 389 height 25
click at [314, 180] on input "b. Clear, concise, and non-technical language" at bounding box center [314, 176] width 0 height 8
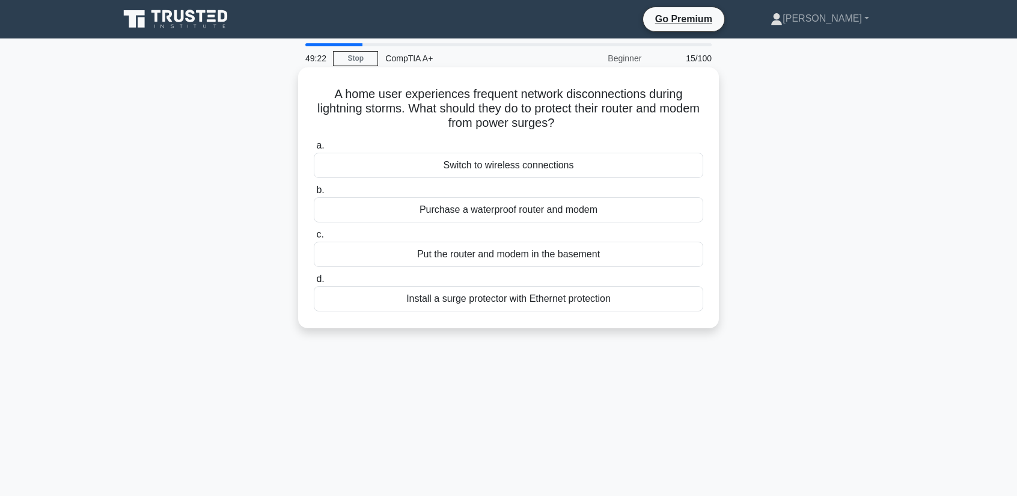
click at [495, 303] on div "Install a surge protector with Ethernet protection" at bounding box center [508, 298] width 389 height 25
click at [314, 283] on input "d. Install a surge protector with Ethernet protection" at bounding box center [314, 279] width 0 height 8
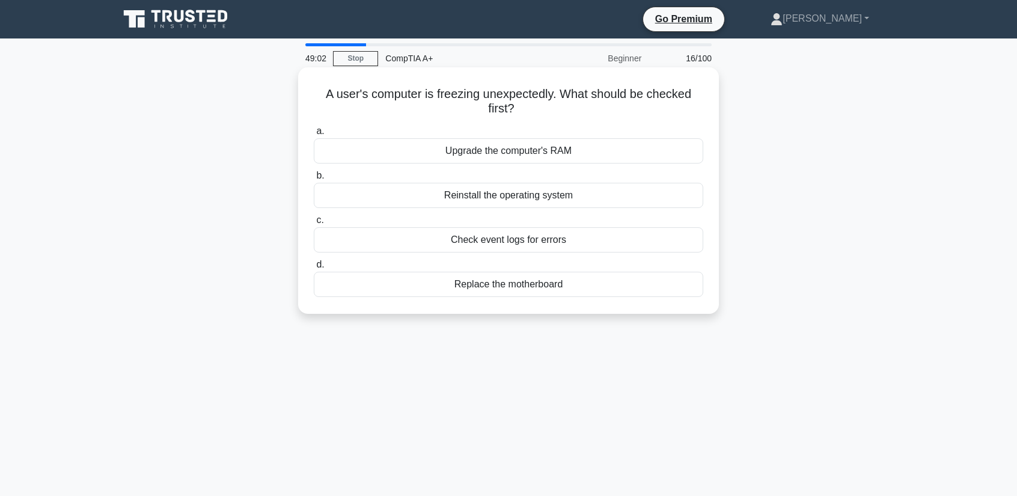
click at [513, 243] on div "Check event logs for errors" at bounding box center [508, 239] width 389 height 25
click at [314, 224] on input "c. Check event logs for errors" at bounding box center [314, 220] width 0 height 8
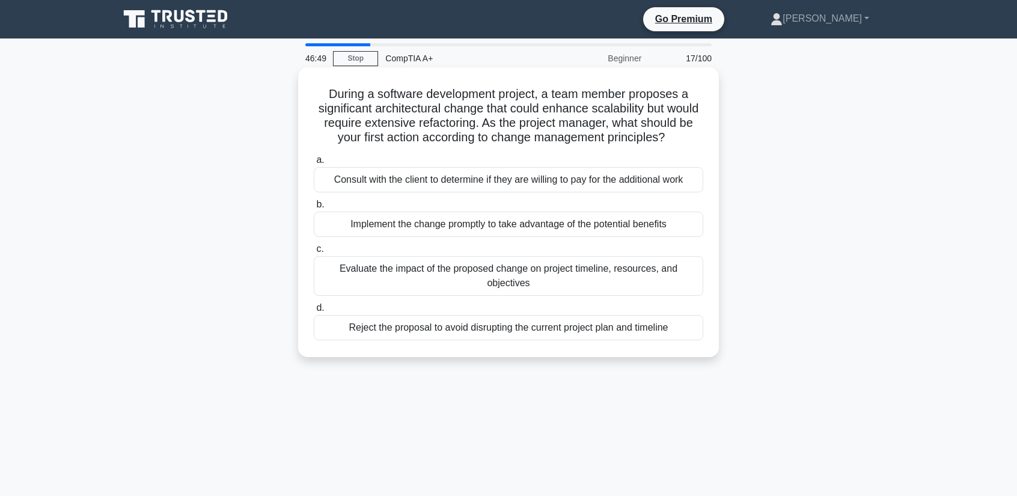
click at [500, 293] on div "Evaluate the impact of the proposed change on project timeline, resources, and …" at bounding box center [508, 276] width 389 height 40
click at [314, 253] on input "c. Evaluate the impact of the proposed change on project timeline, resources, a…" at bounding box center [314, 249] width 0 height 8
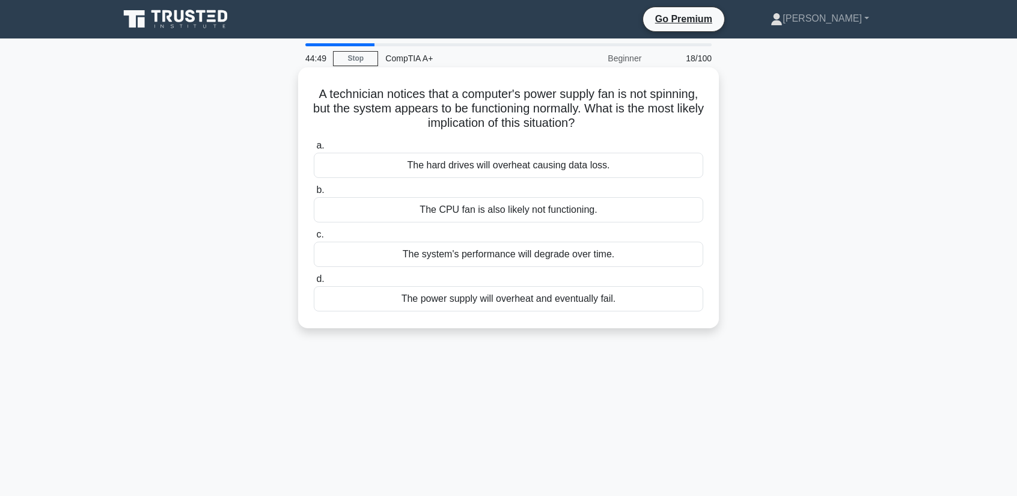
click at [537, 299] on div "The power supply will overheat and eventually fail." at bounding box center [508, 298] width 389 height 25
click at [314, 283] on input "d. The power supply will overheat and eventually fail." at bounding box center [314, 279] width 0 height 8
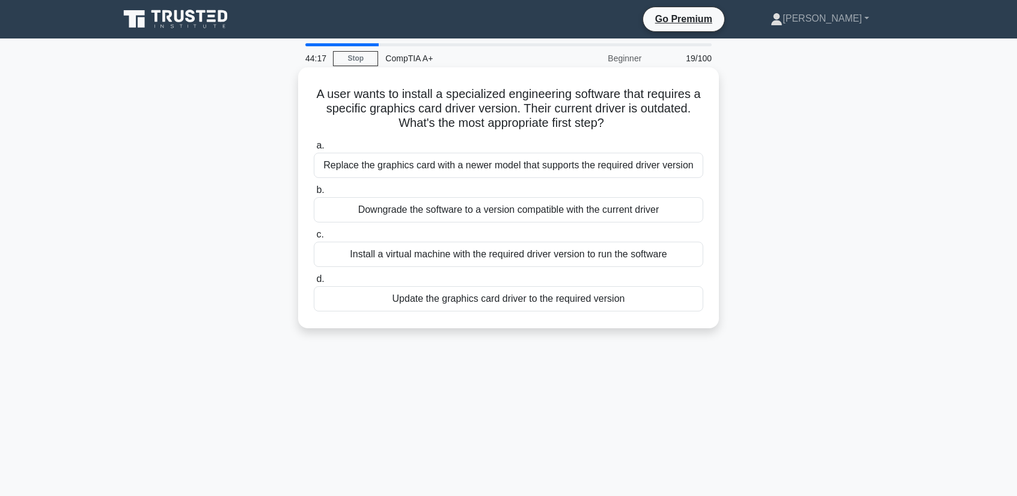
click at [386, 165] on div "Replace the graphics card with a newer model that supports the required driver …" at bounding box center [508, 165] width 389 height 25
click at [314, 150] on input "a. Replace the graphics card with a newer model that supports the required driv…" at bounding box center [314, 146] width 0 height 8
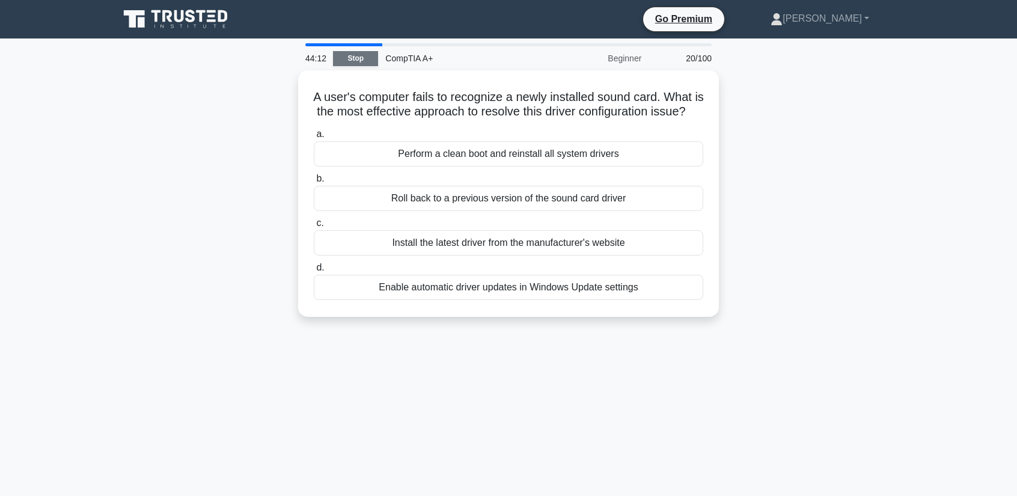
click at [369, 57] on link "Stop" at bounding box center [355, 58] width 45 height 15
